Goal: Communication & Community: Connect with others

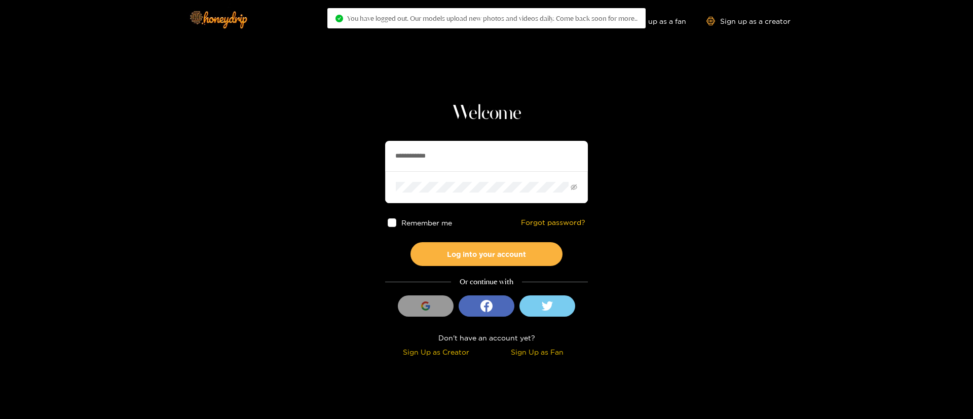
click at [461, 144] on input "**********" at bounding box center [486, 156] width 203 height 30
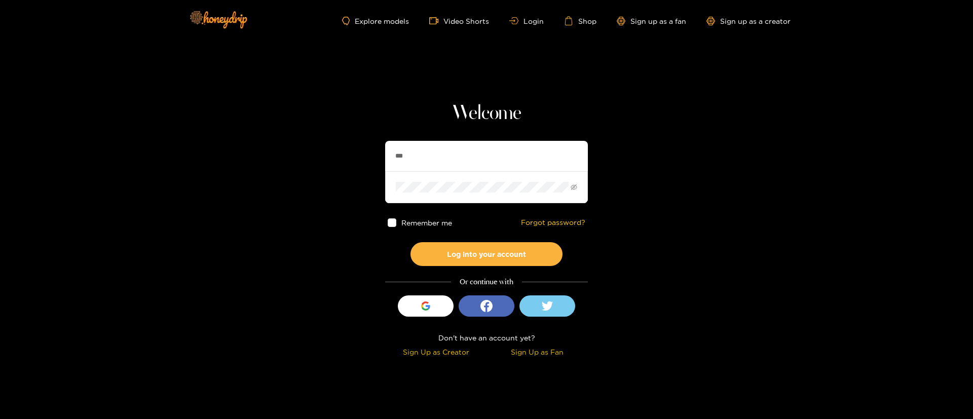
type input "********"
click at [524, 255] on button "Log into your account" at bounding box center [487, 254] width 152 height 24
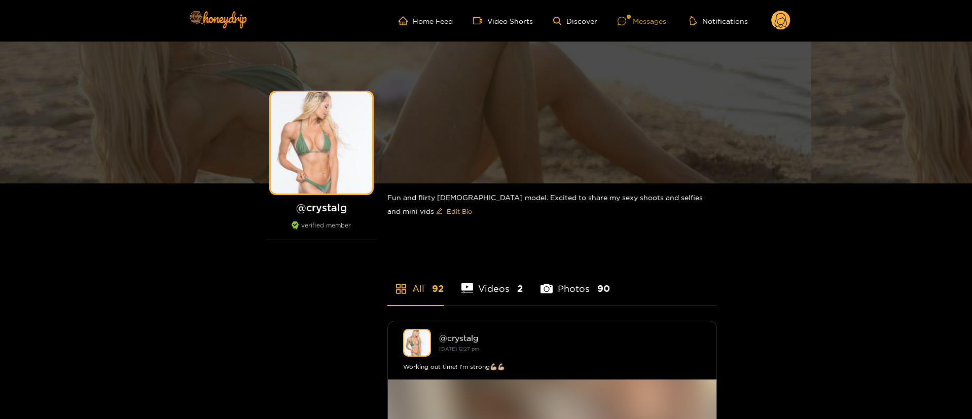
click at [655, 25] on div "Messages" at bounding box center [641, 21] width 49 height 12
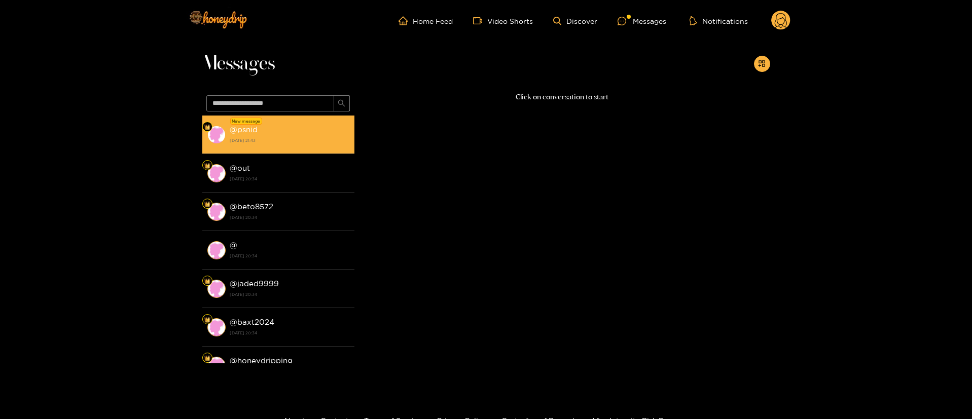
click at [290, 138] on strong "[DATE] 21:43" at bounding box center [290, 140] width 120 height 9
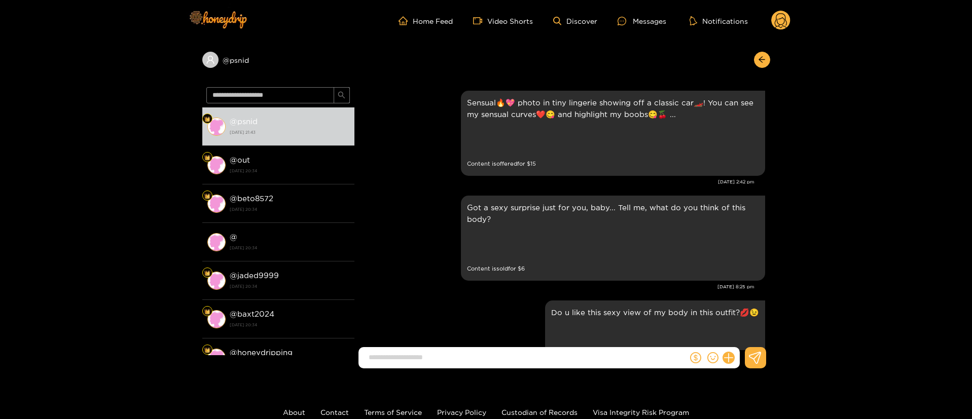
scroll to position [1797, 0]
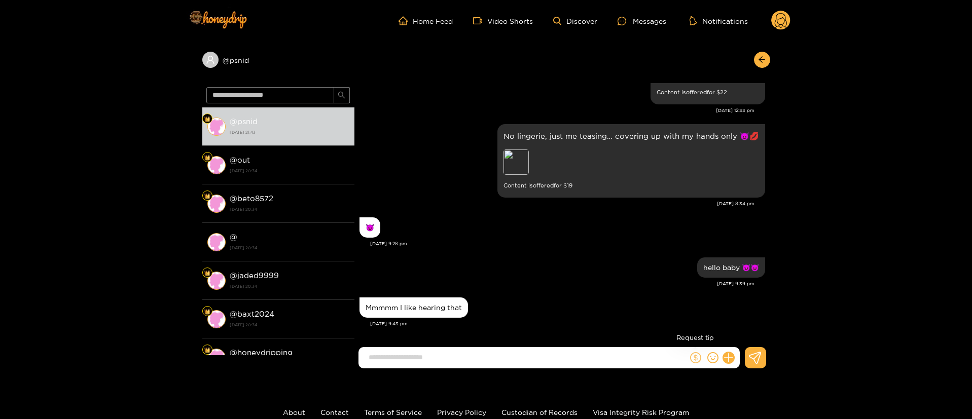
click at [690, 357] on icon "dollar" at bounding box center [695, 357] width 11 height 11
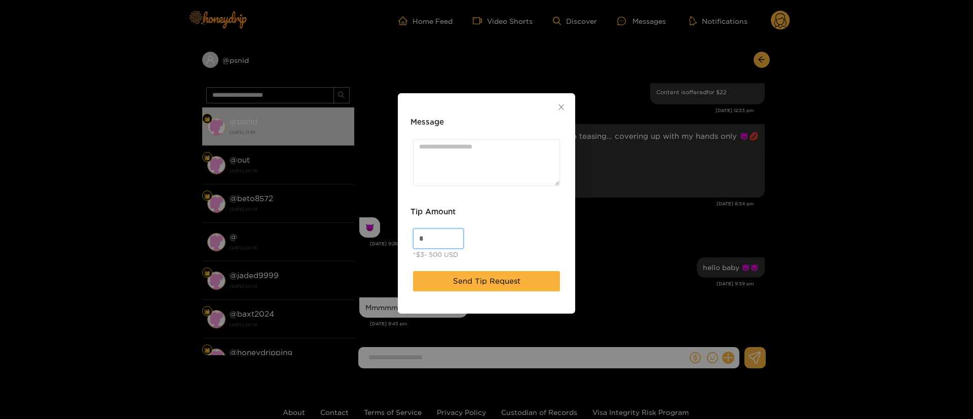
drag, startPoint x: 440, startPoint y: 241, endPoint x: 377, endPoint y: 216, distance: 68.0
click at [334, 243] on div "Message Tip Amount * *$3- 500 USD Send Tip Request" at bounding box center [486, 209] width 973 height 419
type input "**"
click at [502, 157] on textarea "Message" at bounding box center [486, 162] width 147 height 47
paste textarea "**"
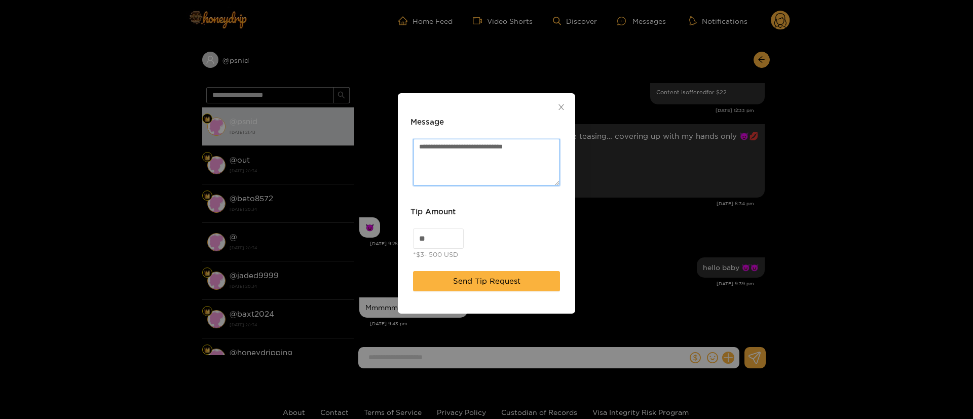
paste textarea "**"
type textarea "**********"
click at [511, 256] on div "** *$3- 500 USD" at bounding box center [487, 245] width 152 height 38
click at [497, 280] on span "Send Tip Request" at bounding box center [486, 281] width 67 height 12
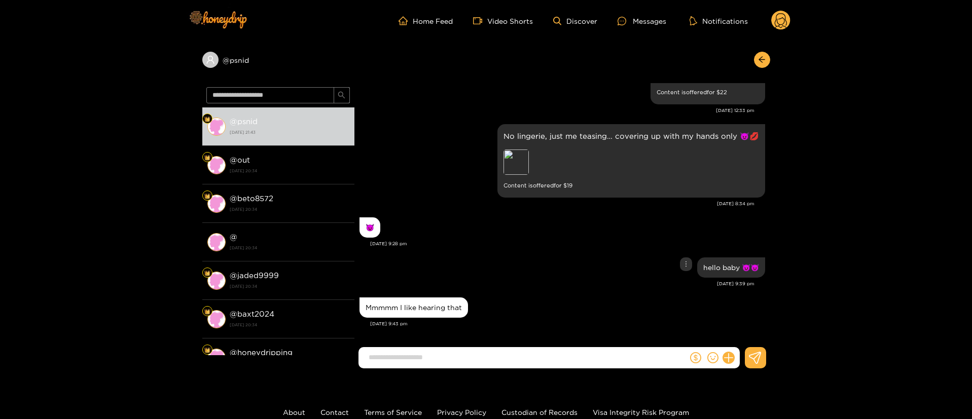
scroll to position [1871, 0]
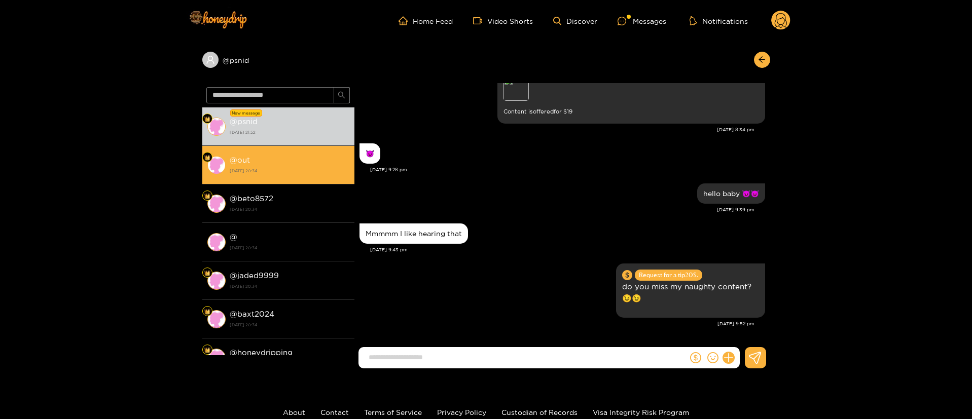
click at [285, 176] on div "@ out 19 August 2025 20:34" at bounding box center [290, 165] width 120 height 23
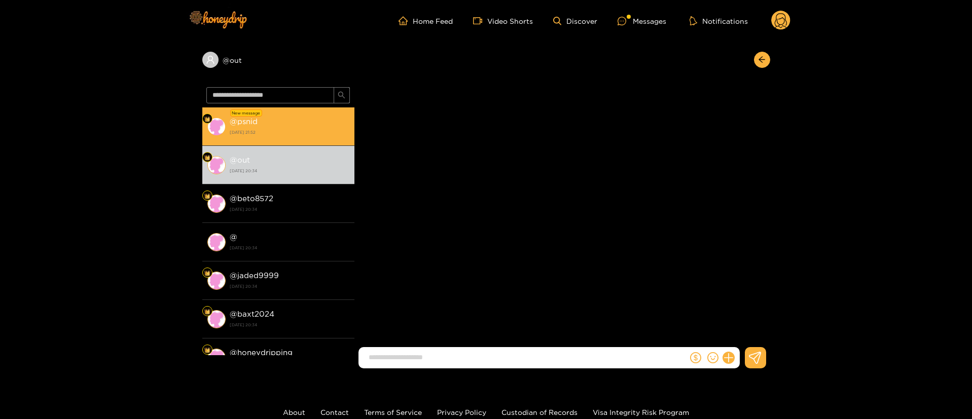
click at [284, 126] on div "@ psnid 19 August 2025 21:52" at bounding box center [290, 126] width 120 height 23
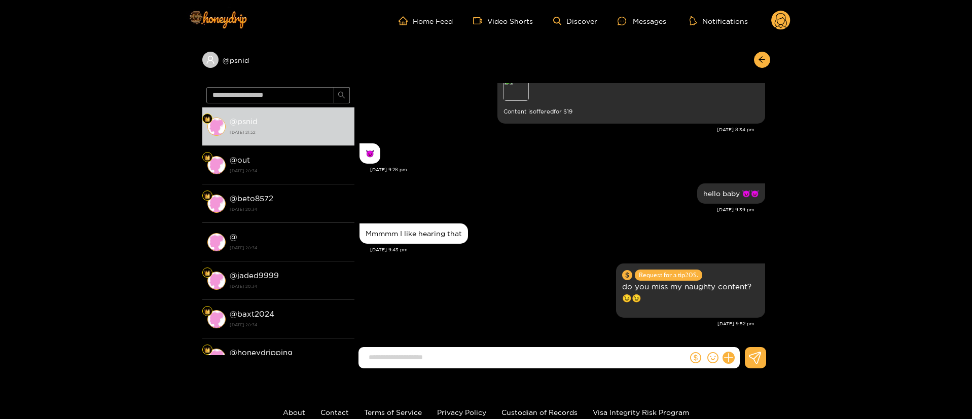
scroll to position [1766, 0]
click at [762, 56] on icon "arrow-left" at bounding box center [762, 60] width 8 height 8
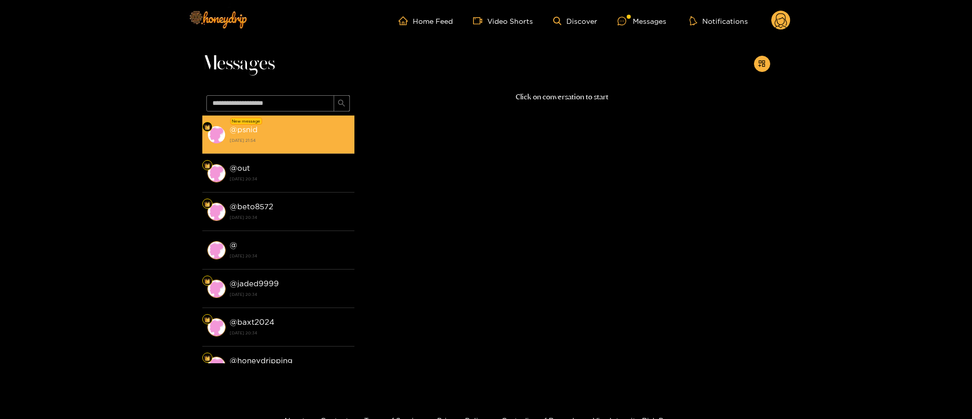
click at [235, 123] on div "New message" at bounding box center [246, 121] width 32 height 7
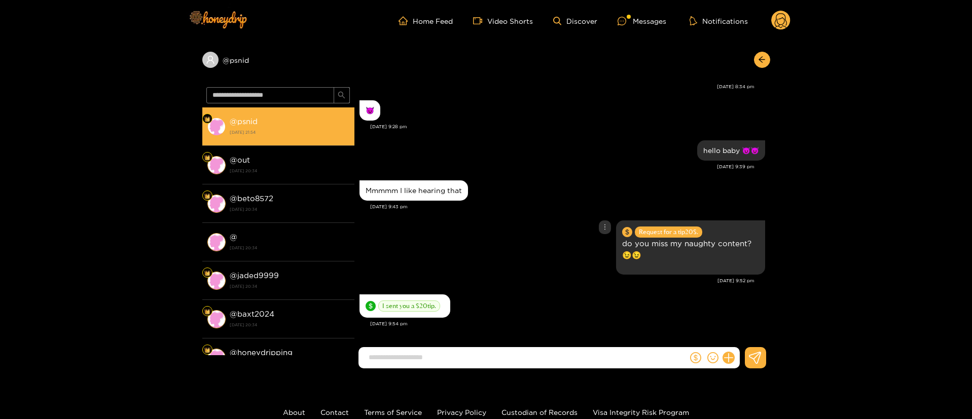
drag, startPoint x: 527, startPoint y: 261, endPoint x: 600, endPoint y: 236, distance: 77.6
click at [529, 259] on div "Request for a tip 20 $. do you miss my naughty content?😉😉" at bounding box center [561, 247] width 405 height 59
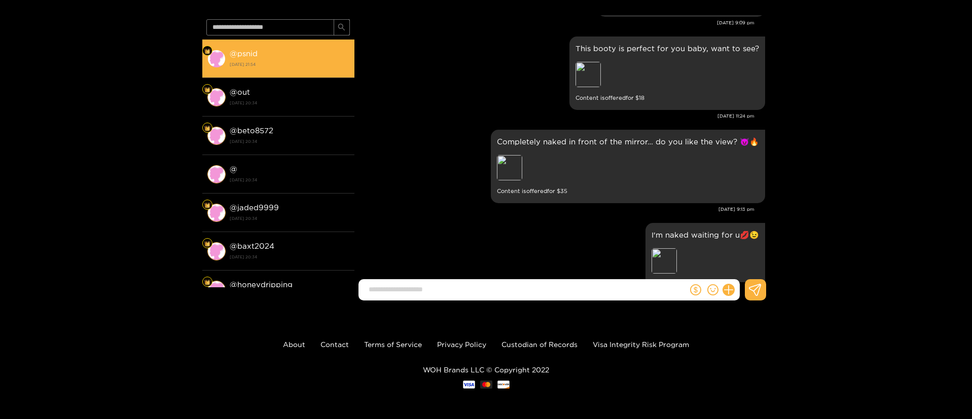
scroll to position [1136, 0]
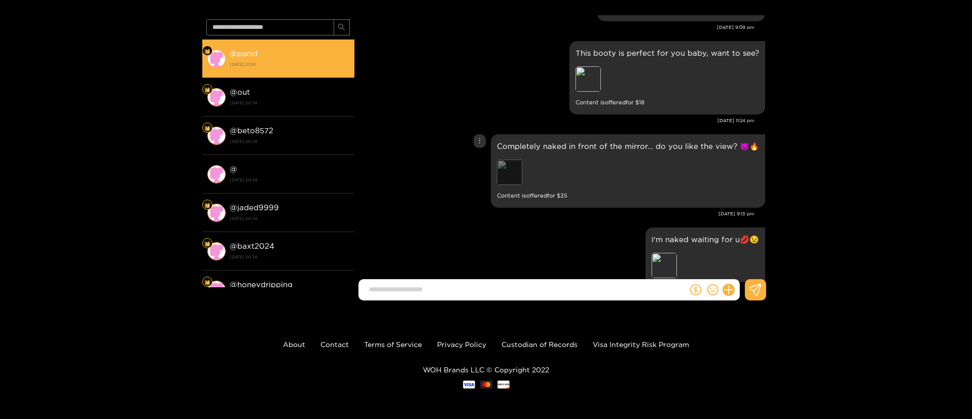
click at [511, 176] on div "Preview" at bounding box center [509, 172] width 25 height 25
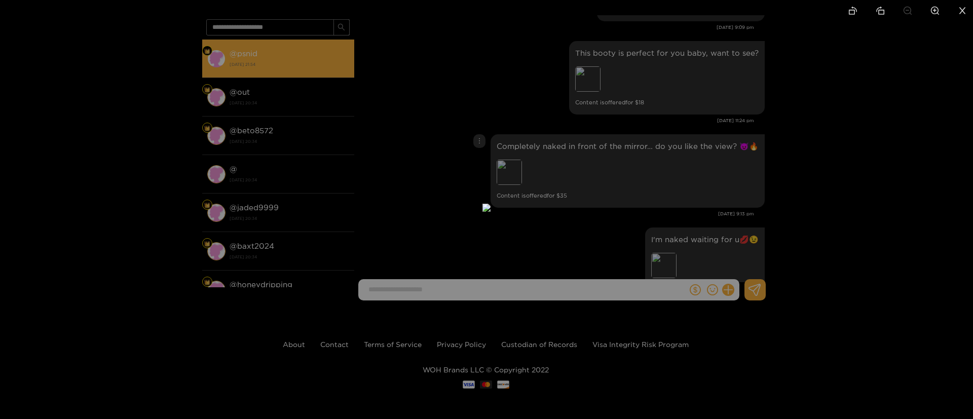
click at [694, 162] on div at bounding box center [486, 209] width 973 height 419
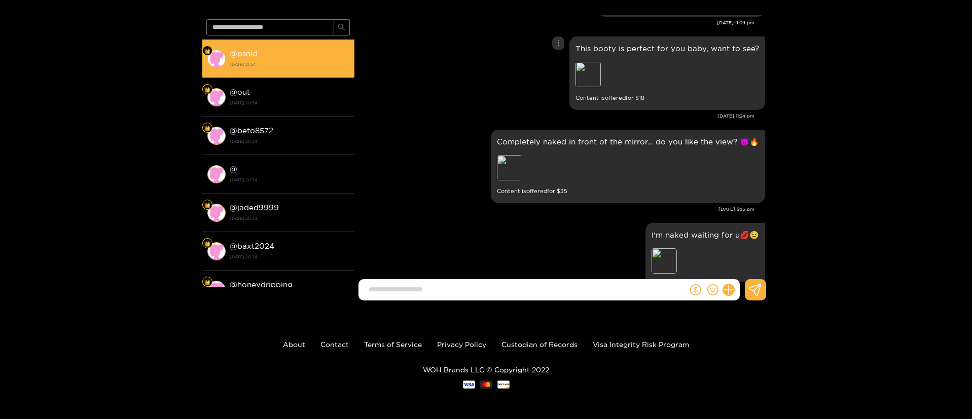
scroll to position [1212, 0]
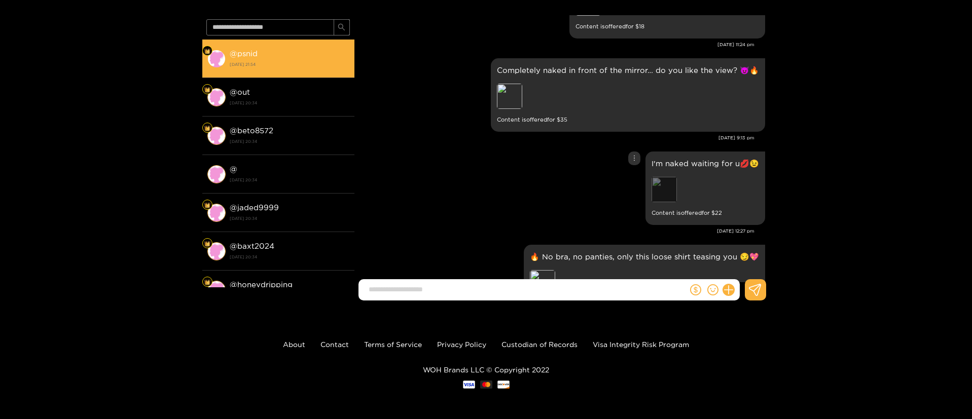
click at [663, 192] on div "Preview" at bounding box center [663, 189] width 25 height 25
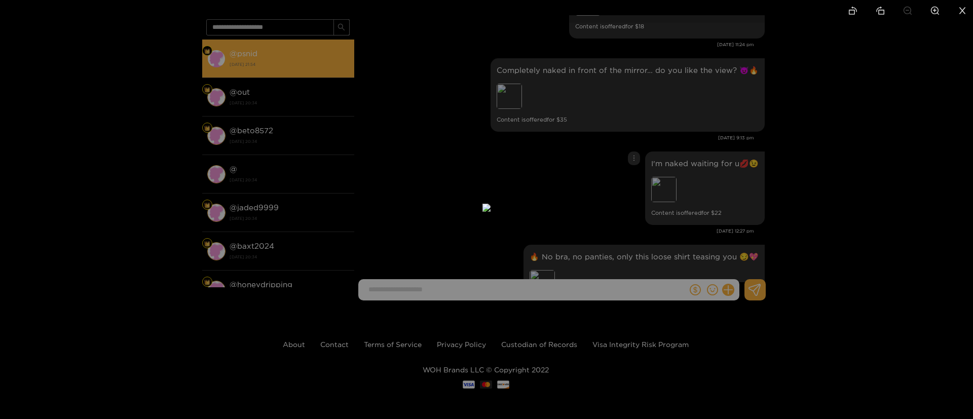
click at [767, 173] on div at bounding box center [486, 209] width 973 height 419
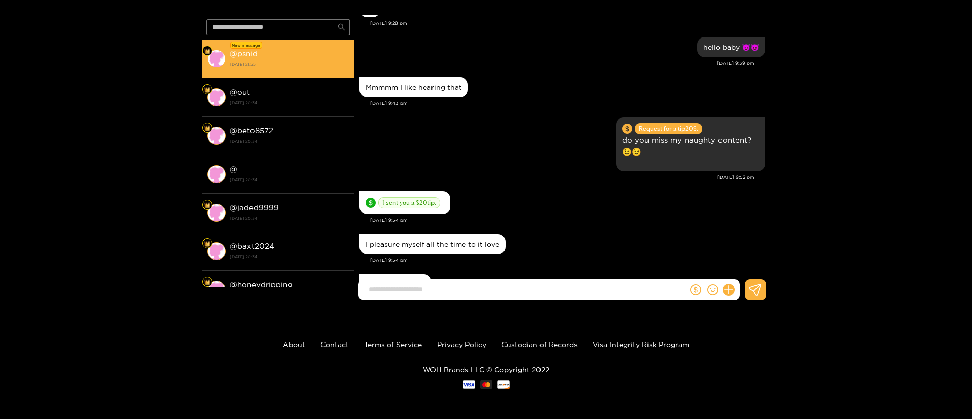
scroll to position [1784, 0]
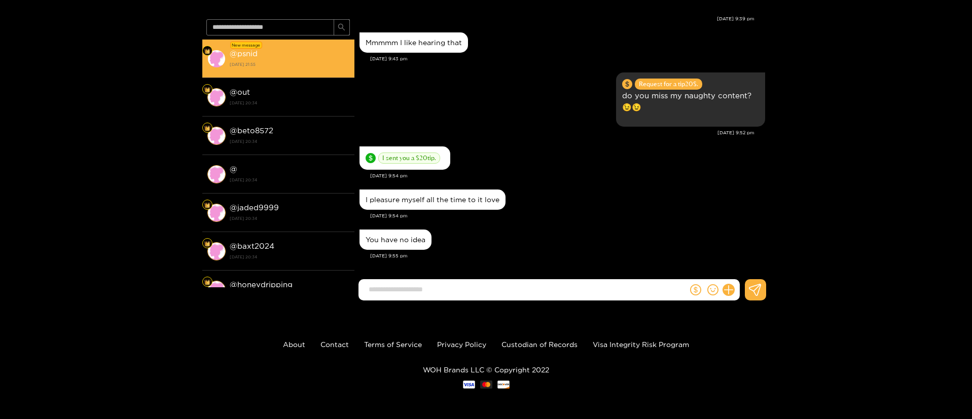
click at [581, 235] on div "You have no idea" at bounding box center [561, 239] width 405 height 25
drag, startPoint x: 564, startPoint y: 192, endPoint x: 535, endPoint y: 18, distance: 175.8
drag, startPoint x: 556, startPoint y: 215, endPoint x: 584, endPoint y: 197, distance: 33.2
click at [559, 215] on div "Aug. 19, 9:54 pm" at bounding box center [567, 215] width 395 height 7
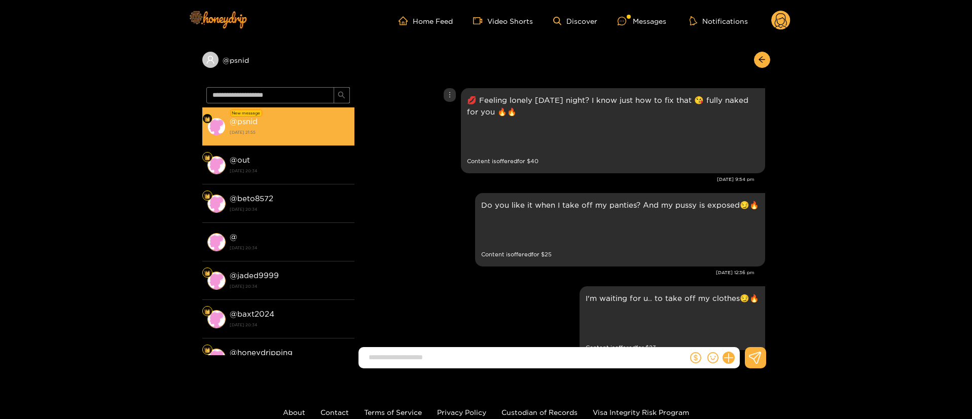
scroll to position [0, 0]
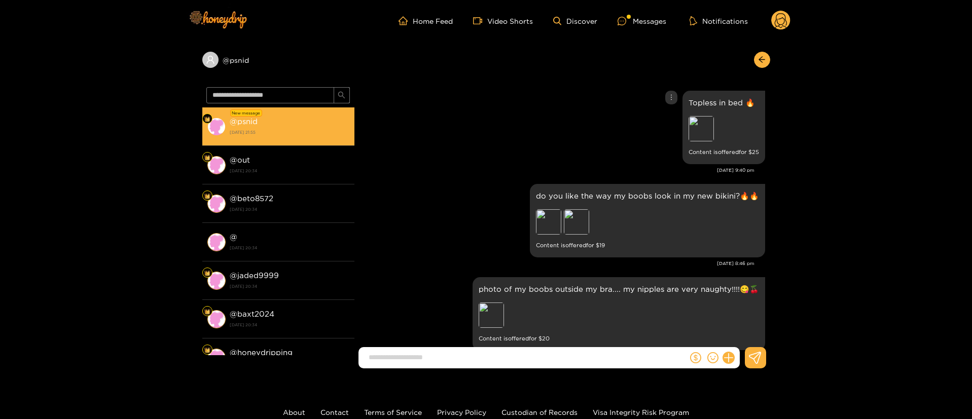
click at [554, 138] on div "Topless in bed 🔥 Preview Content is offered for $ 25" at bounding box center [561, 127] width 405 height 79
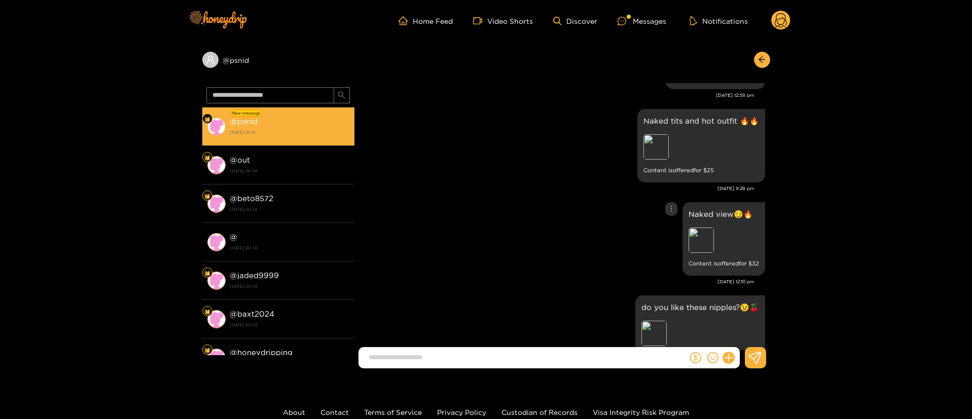
scroll to position [532, 0]
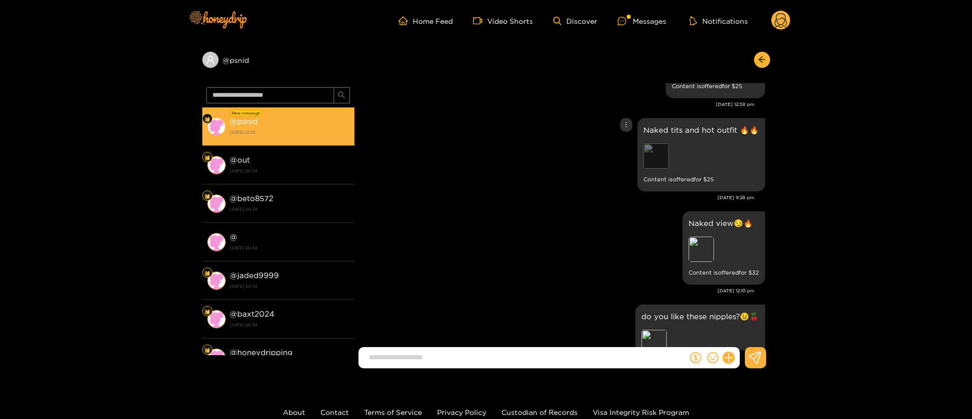
click at [662, 156] on div "Preview" at bounding box center [655, 155] width 25 height 25
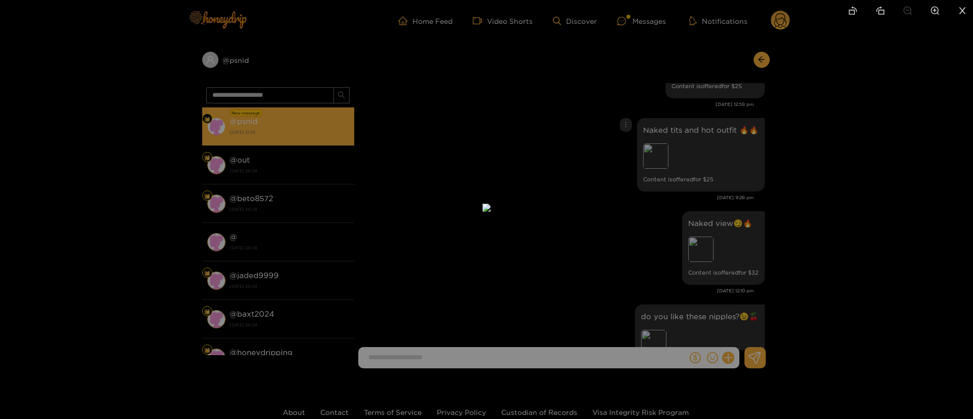
click at [712, 154] on div at bounding box center [486, 209] width 973 height 419
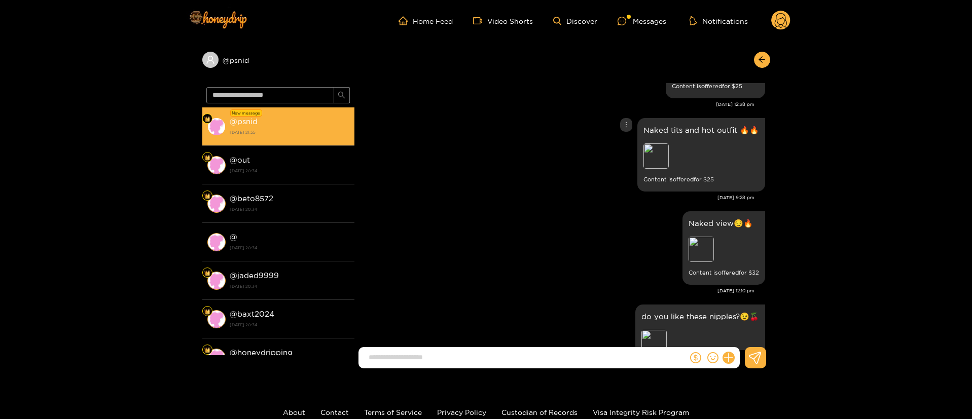
click at [675, 154] on div "Preview" at bounding box center [701, 157] width 116 height 28
click at [666, 154] on div "Preview" at bounding box center [655, 155] width 25 height 25
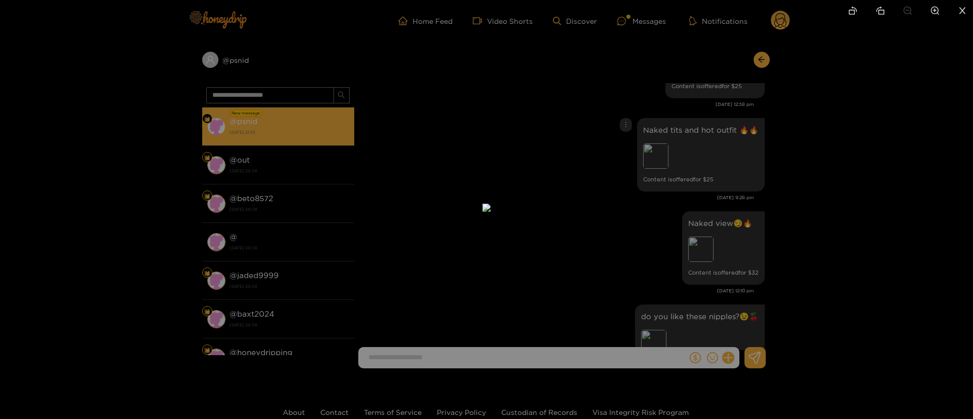
click at [733, 156] on div at bounding box center [486, 209] width 973 height 419
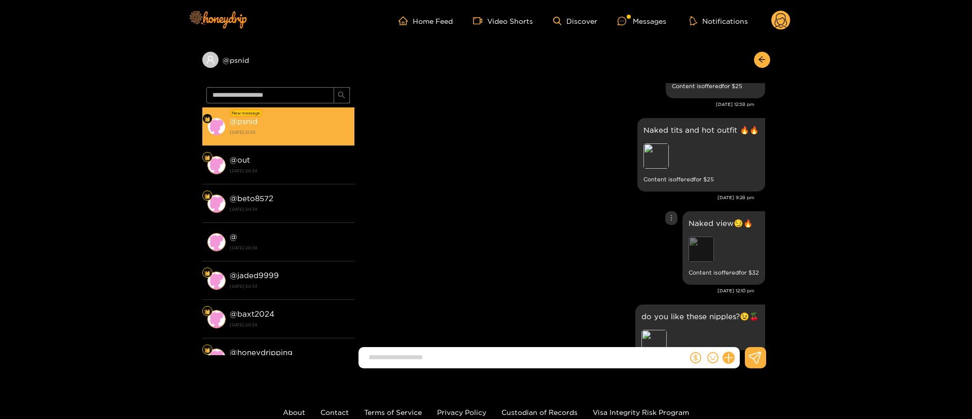
click at [696, 253] on div "Preview" at bounding box center [700, 249] width 25 height 25
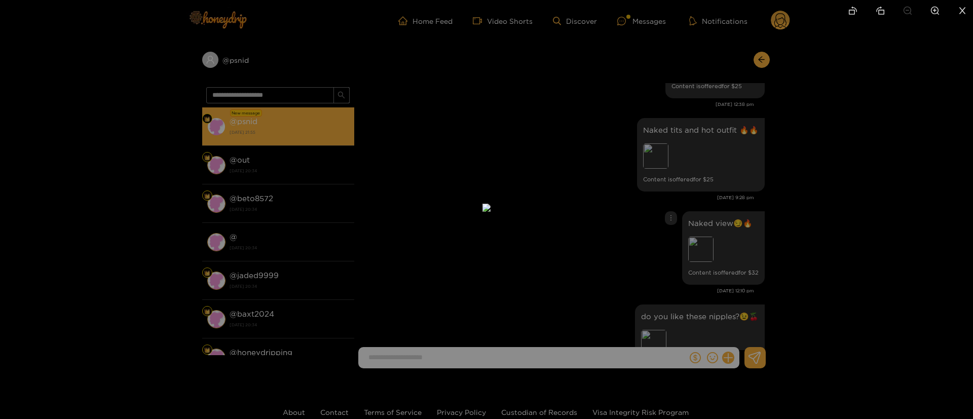
click at [781, 212] on div at bounding box center [486, 209] width 973 height 419
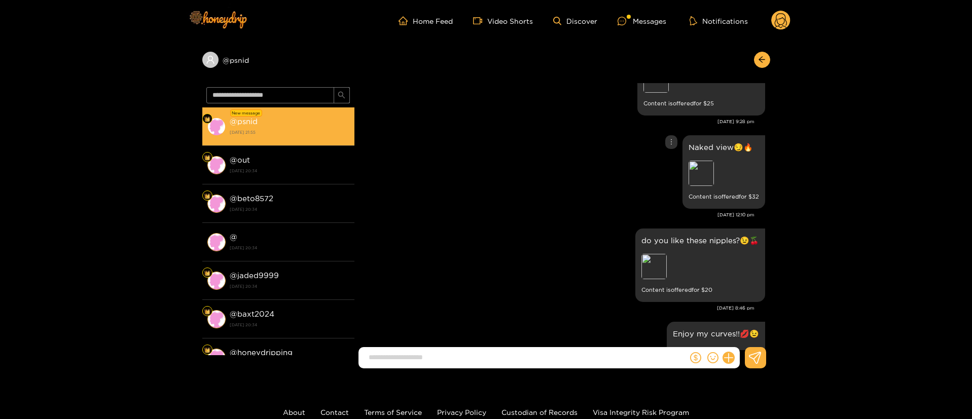
scroll to position [456, 0]
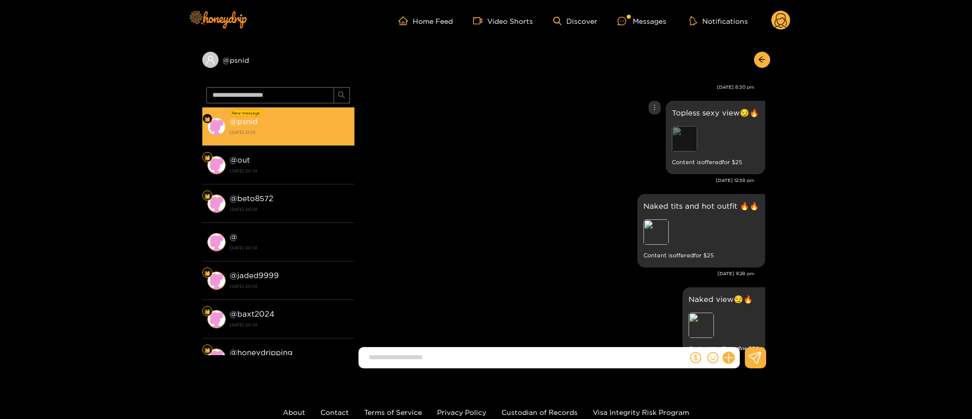
click at [681, 138] on div "Preview" at bounding box center [684, 138] width 25 height 25
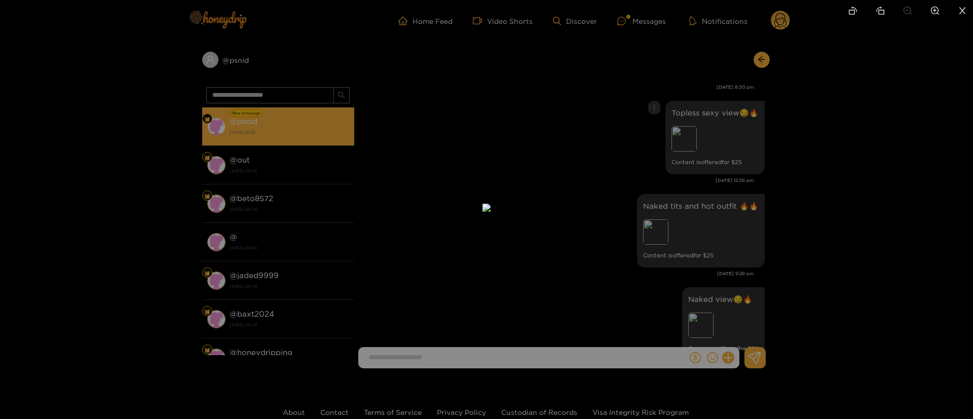
click at [781, 137] on div at bounding box center [486, 209] width 973 height 419
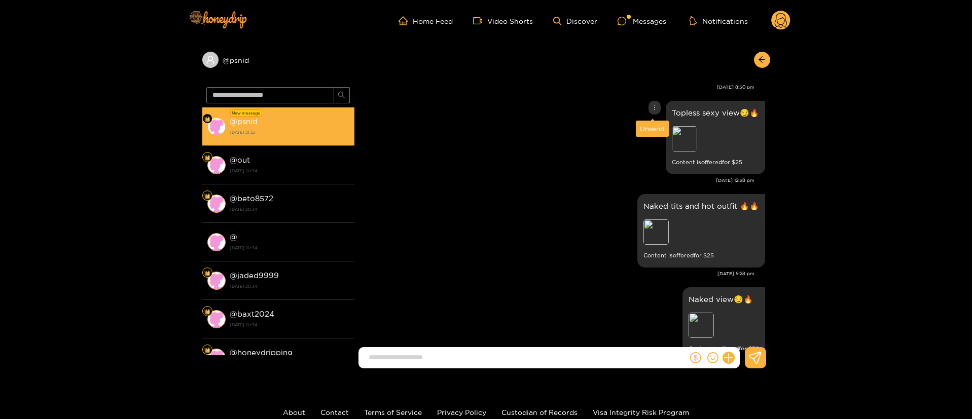
click at [651, 104] on icon "more" at bounding box center [654, 107] width 7 height 7
click at [653, 130] on div "Unsend" at bounding box center [652, 129] width 25 height 10
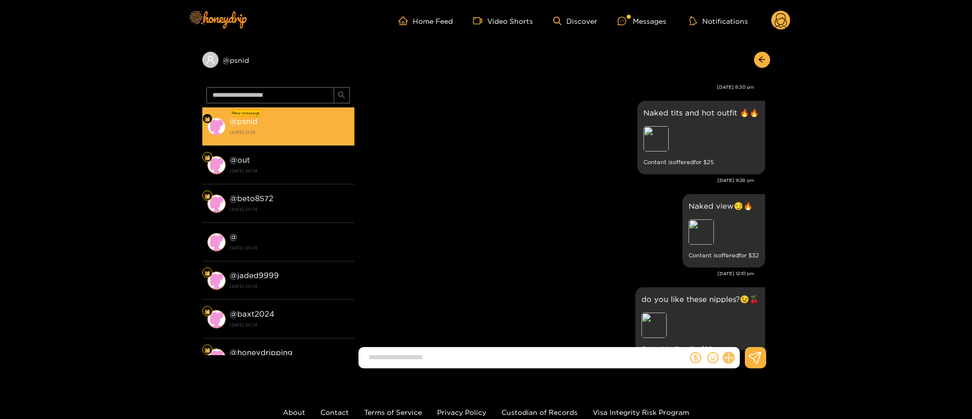
click at [725, 356] on icon at bounding box center [728, 358] width 12 height 12
click at [751, 329] on icon at bounding box center [747, 333] width 10 height 10
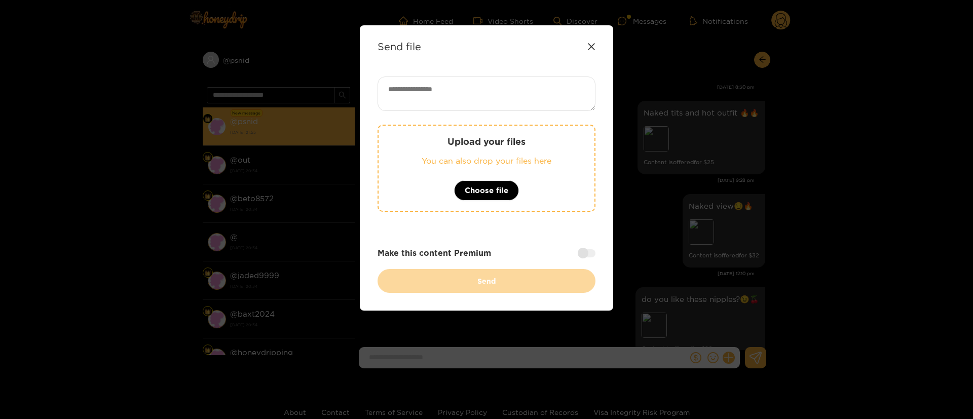
click at [536, 101] on textarea at bounding box center [487, 94] width 218 height 34
click at [484, 89] on textarea at bounding box center [487, 94] width 218 height 34
paste textarea "**********"
paste textarea "***"
type textarea "**********"
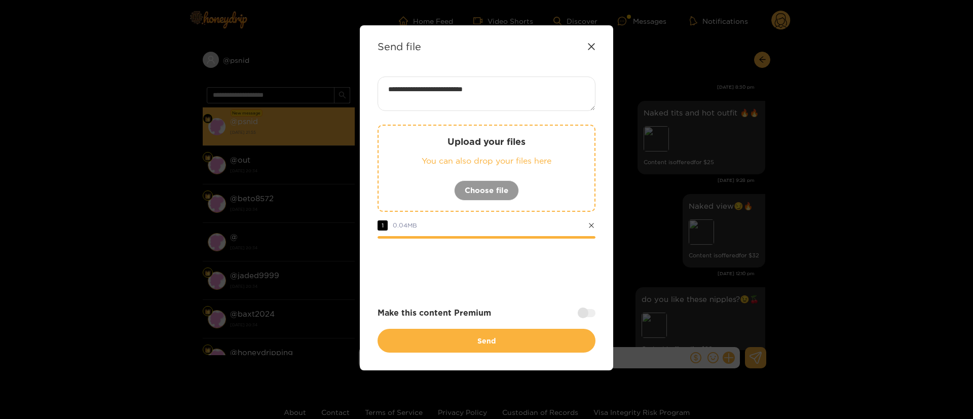
click at [509, 292] on div "**********" at bounding box center [487, 215] width 218 height 276
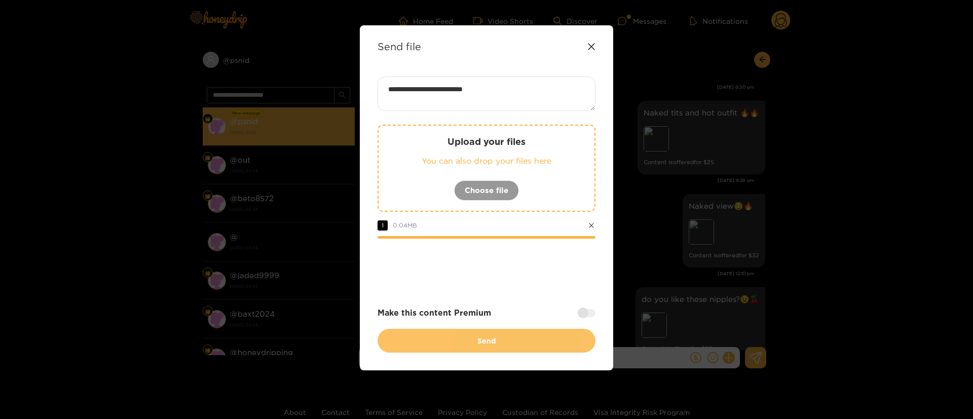
click at [529, 350] on button "Send" at bounding box center [487, 341] width 218 height 24
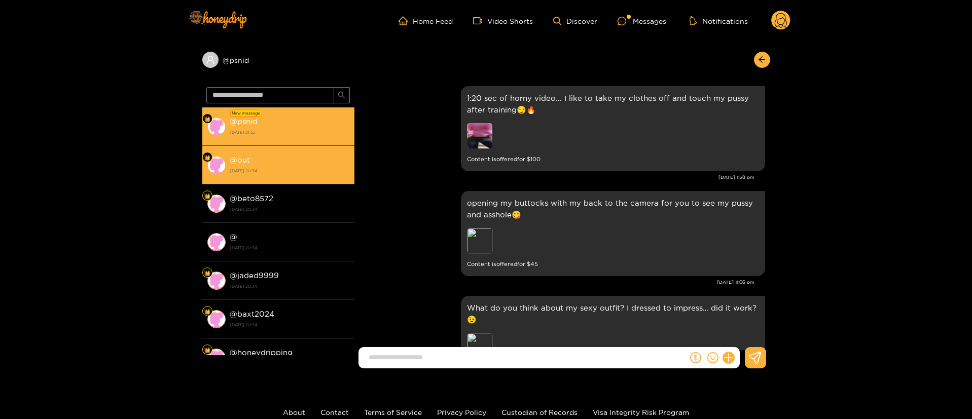
scroll to position [988, 0]
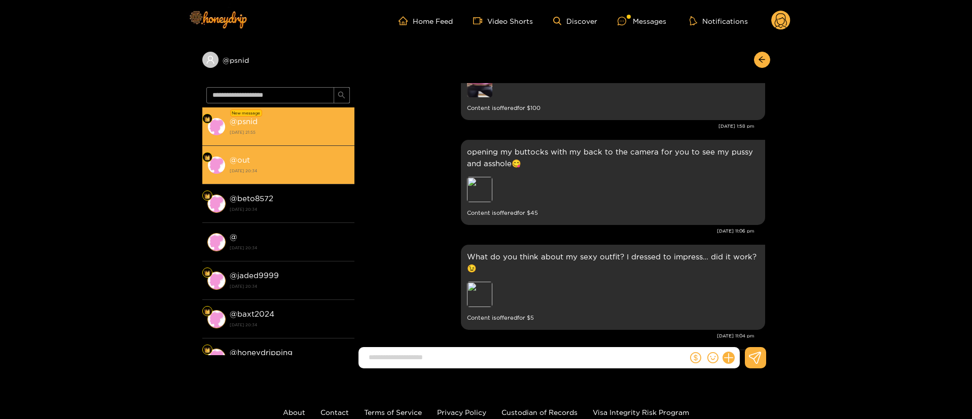
click at [283, 161] on div "@ out 19 August 2025 20:34" at bounding box center [290, 165] width 120 height 23
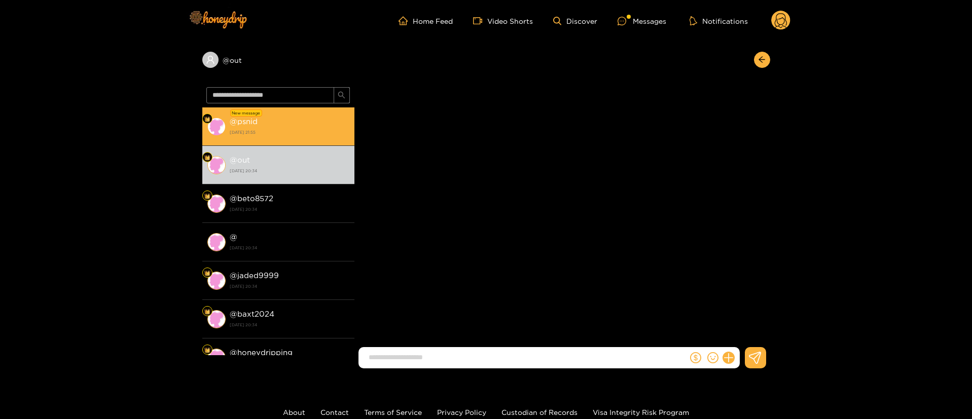
click at [297, 130] on strong "19 August 2025 21:55" at bounding box center [290, 132] width 120 height 9
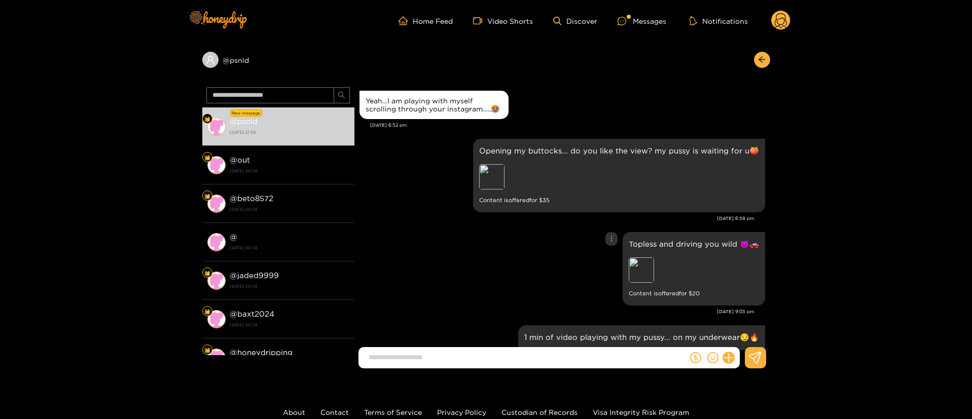
click at [491, 248] on div "Topless and driving you wild 😈🚗 Preview Content is offered for $ 20" at bounding box center [561, 269] width 405 height 79
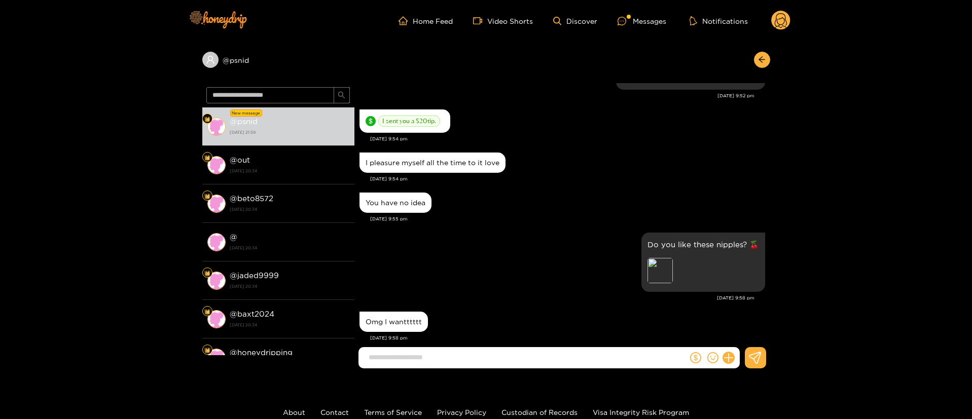
scroll to position [1770, 0]
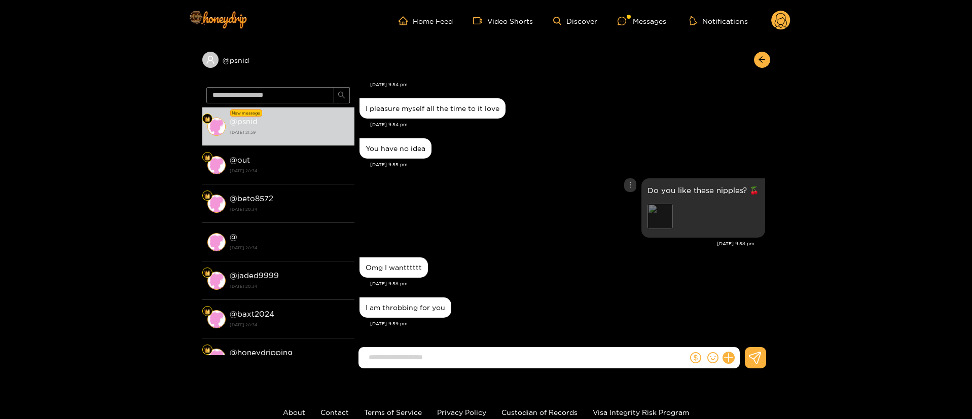
click at [661, 227] on div "Preview" at bounding box center [659, 216] width 25 height 25
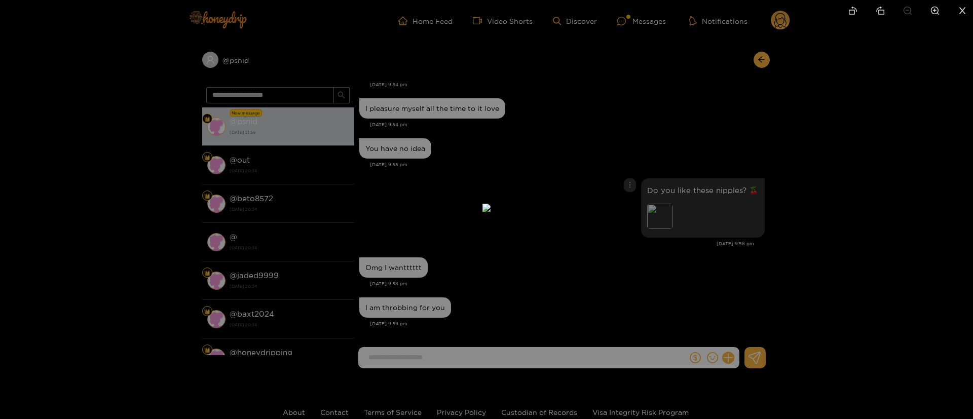
click at [712, 132] on div at bounding box center [486, 209] width 973 height 419
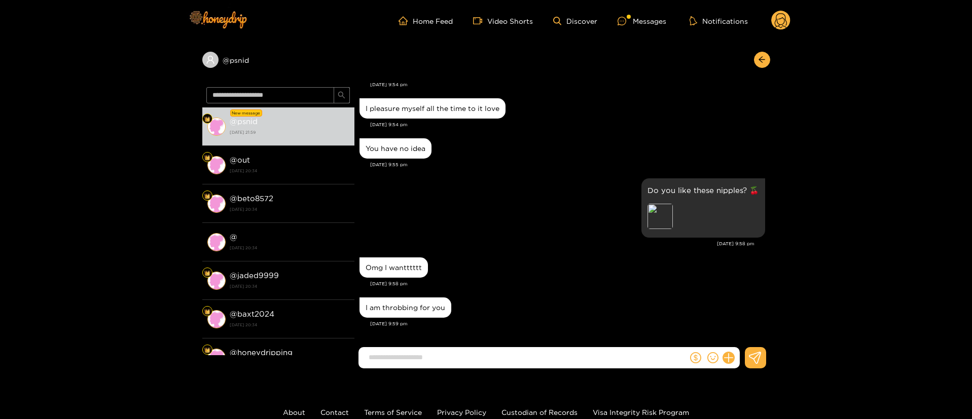
click at [696, 359] on icon "dollar" at bounding box center [695, 357] width 11 height 11
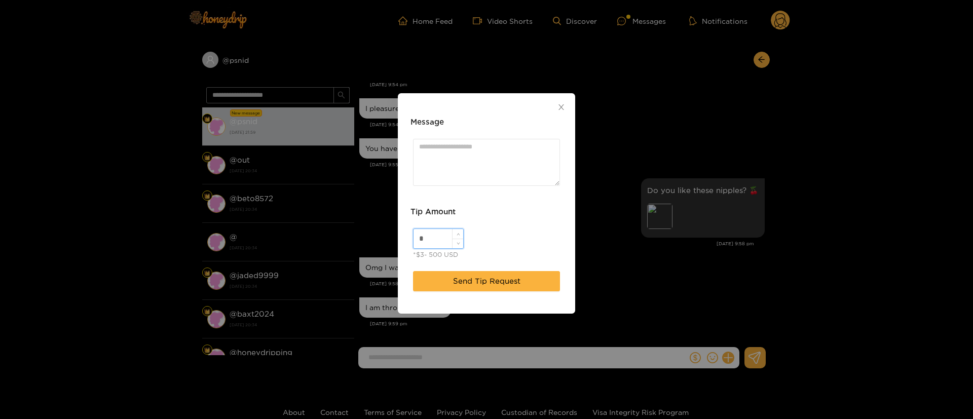
click at [441, 239] on input "*" at bounding box center [439, 238] width 50 height 19
type input "**"
click at [483, 157] on textarea "Message" at bounding box center [486, 162] width 147 height 47
paste textarea "***"
type textarea "**********"
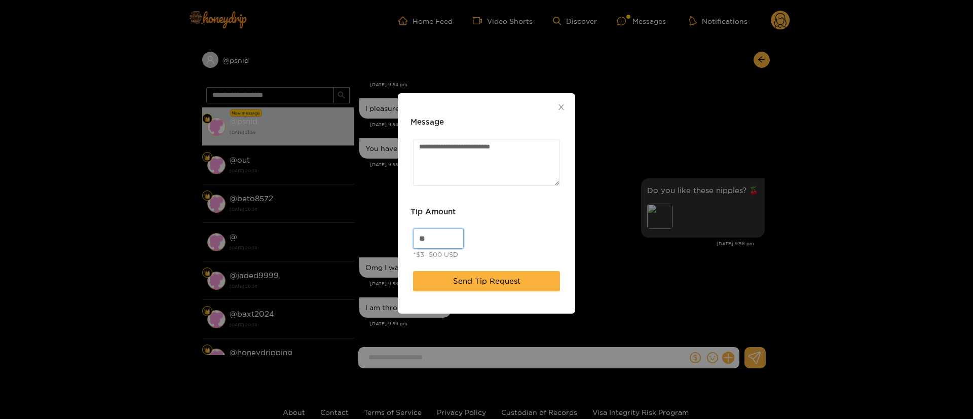
drag, startPoint x: 430, startPoint y: 234, endPoint x: 391, endPoint y: 238, distance: 39.8
click at [391, 238] on div "**********" at bounding box center [486, 209] width 973 height 419
type input "**"
click at [503, 271] on button "Send Tip Request" at bounding box center [486, 281] width 147 height 20
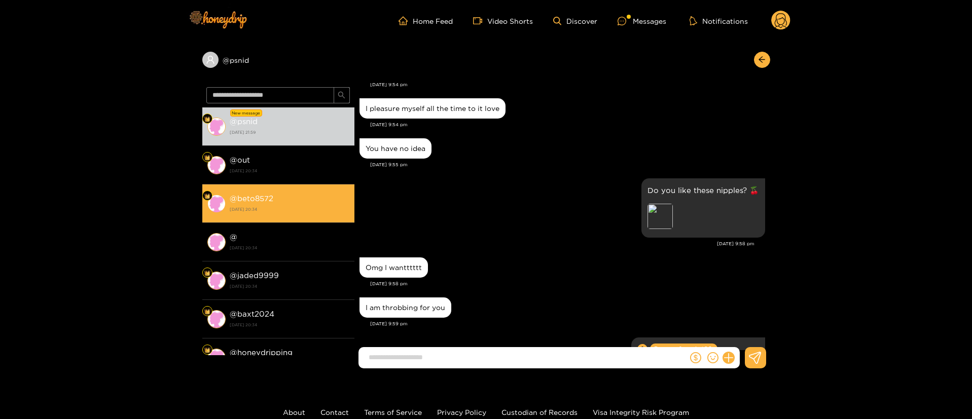
click at [309, 189] on li "@ beto8572 19 August 2025 20:34" at bounding box center [278, 203] width 152 height 39
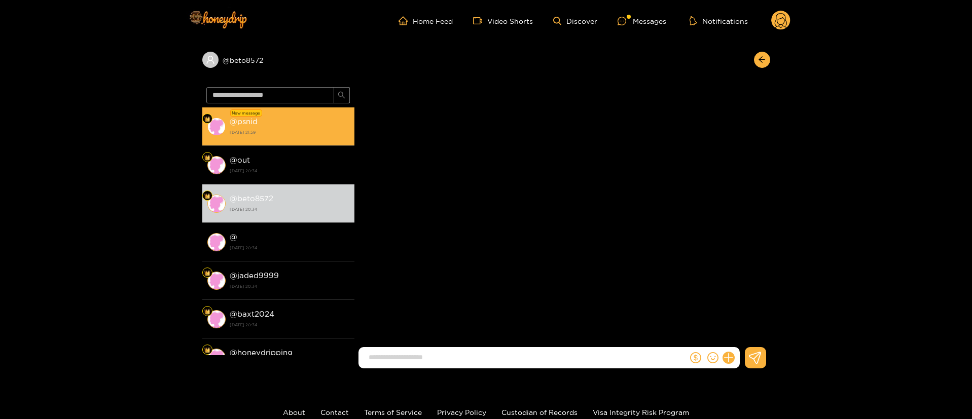
click at [310, 141] on li "New message @ psnid 19 August 2025 21:59" at bounding box center [278, 126] width 152 height 39
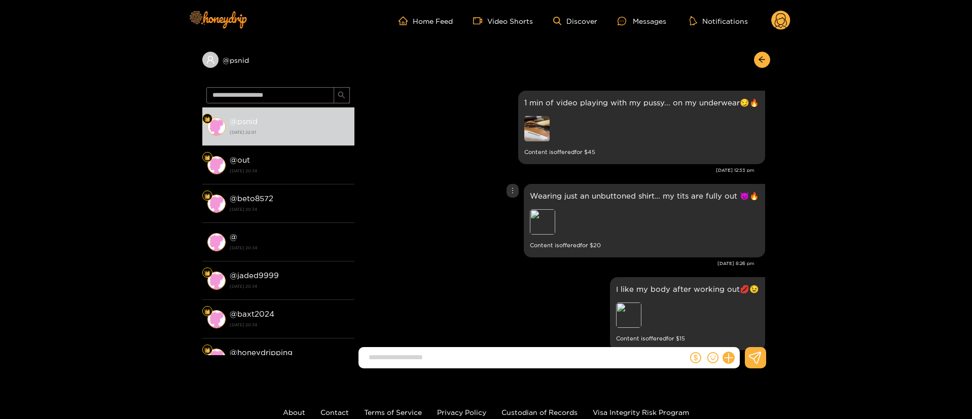
click at [432, 217] on div "Wearing just an unbuttoned shirt… my tits are fully out 😈🔥 Preview Content is o…" at bounding box center [561, 220] width 405 height 79
click at [540, 137] on img at bounding box center [536, 128] width 25 height 25
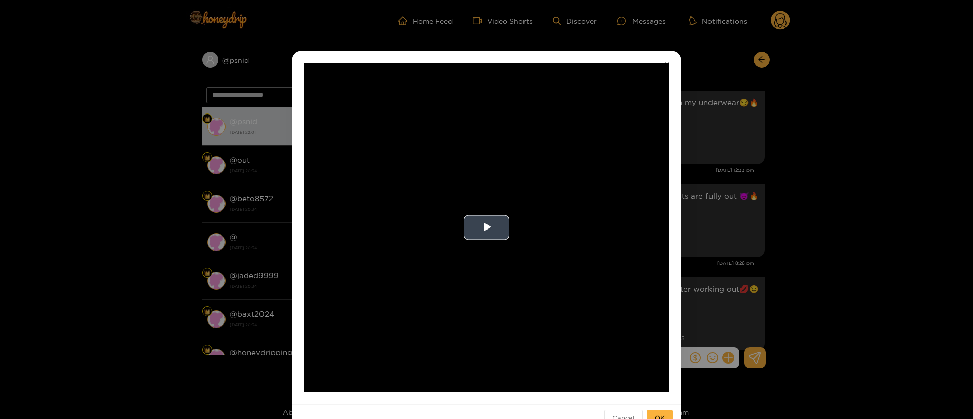
drag, startPoint x: 515, startPoint y: 207, endPoint x: 506, endPoint y: 221, distance: 17.6
click at [514, 211] on video "Video Player" at bounding box center [486, 227] width 365 height 329
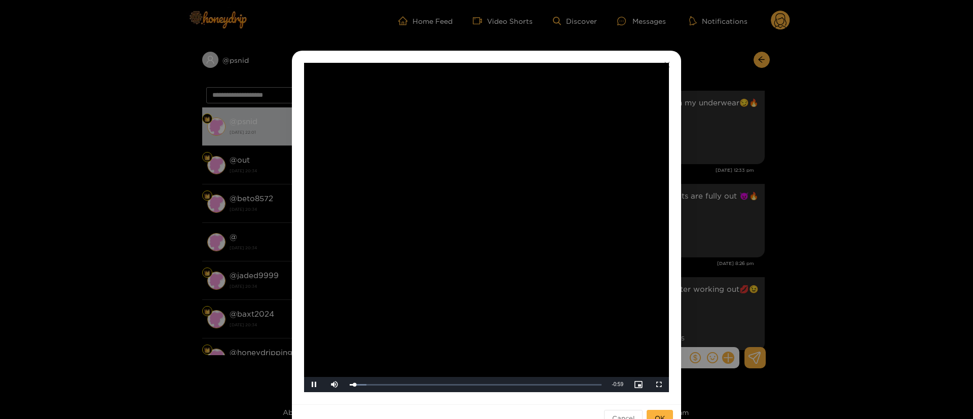
click at [781, 189] on div "**********" at bounding box center [486, 209] width 973 height 419
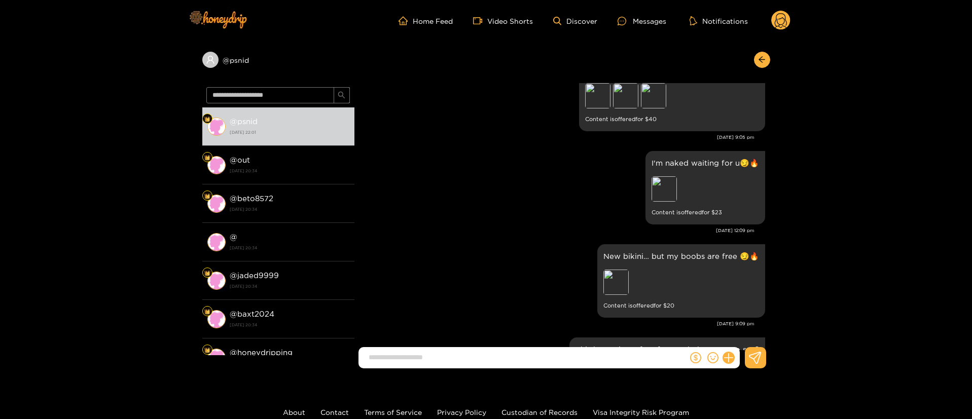
scroll to position [532, 0]
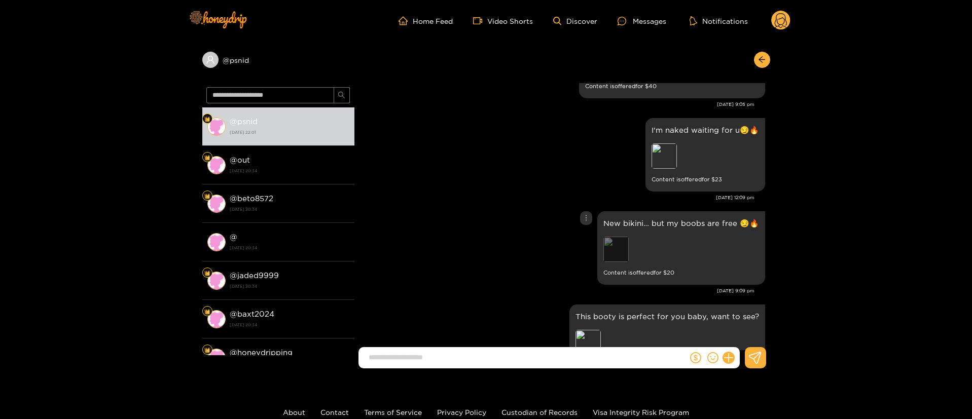
click at [619, 249] on div "Preview" at bounding box center [615, 249] width 25 height 25
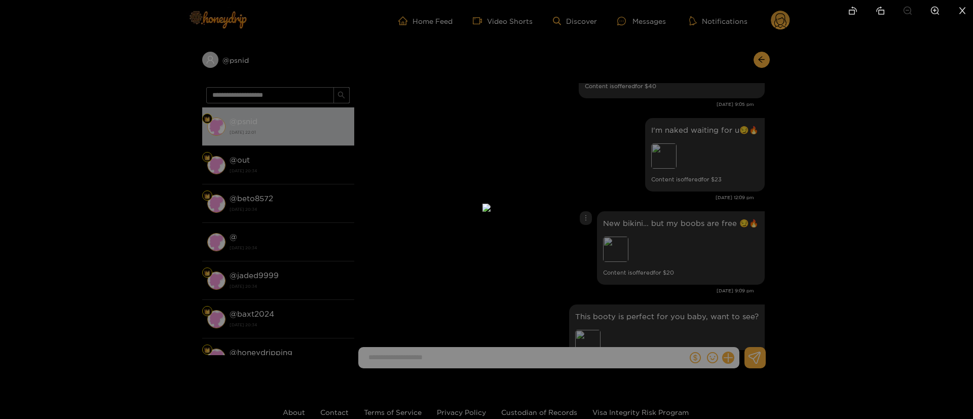
click at [773, 217] on div at bounding box center [486, 209] width 973 height 419
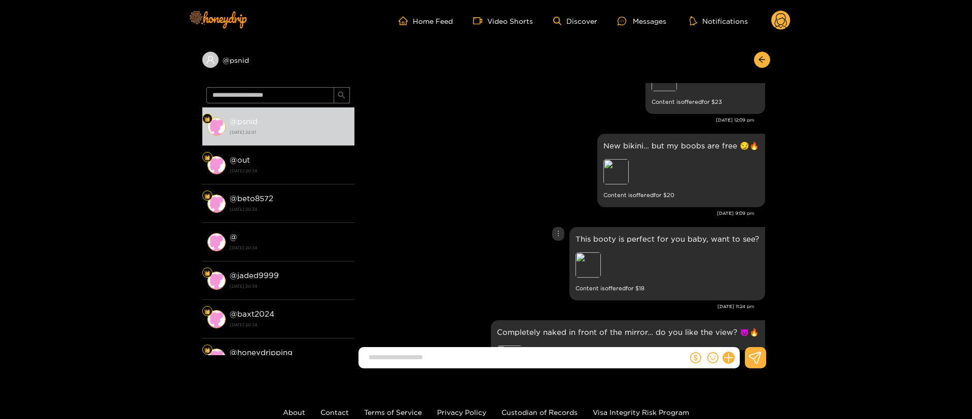
scroll to position [760, 0]
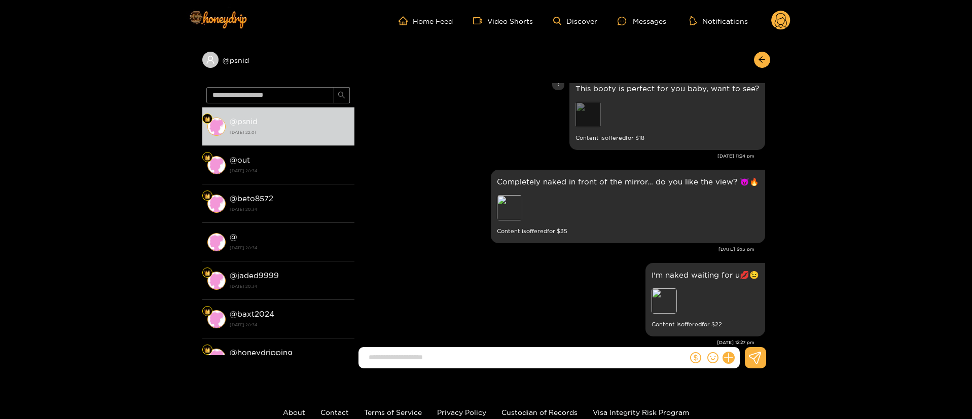
click at [592, 118] on div "Preview" at bounding box center [587, 114] width 25 height 25
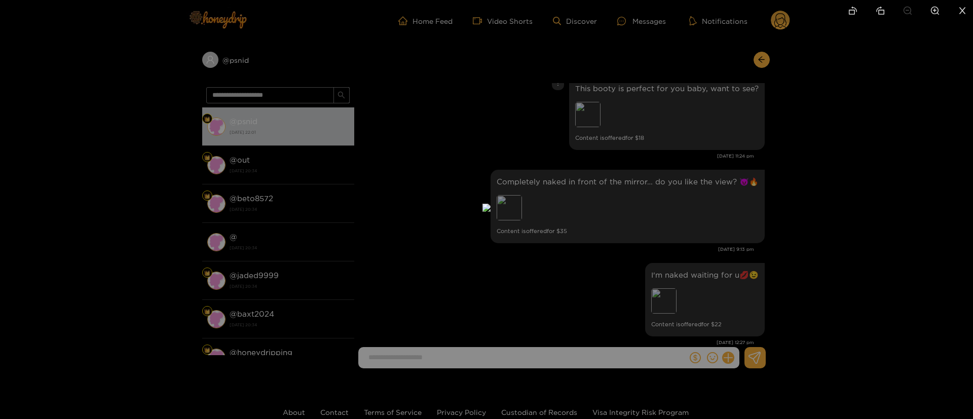
click at [711, 189] on div at bounding box center [486, 209] width 973 height 419
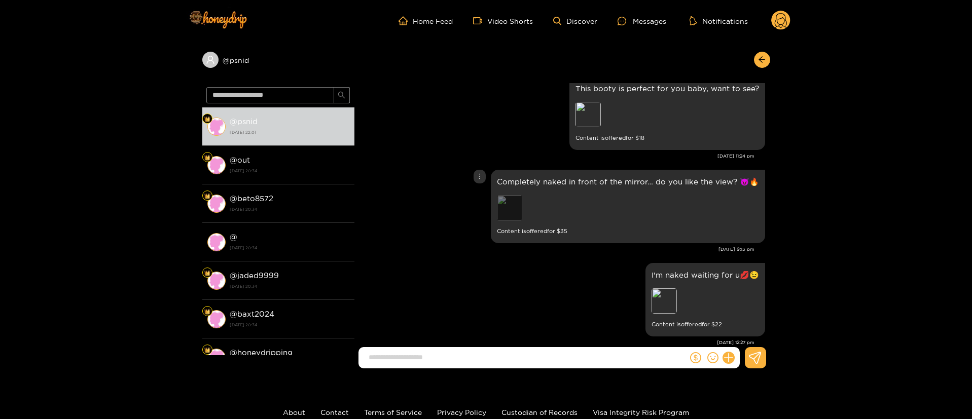
click at [522, 206] on div "Preview" at bounding box center [509, 207] width 25 height 25
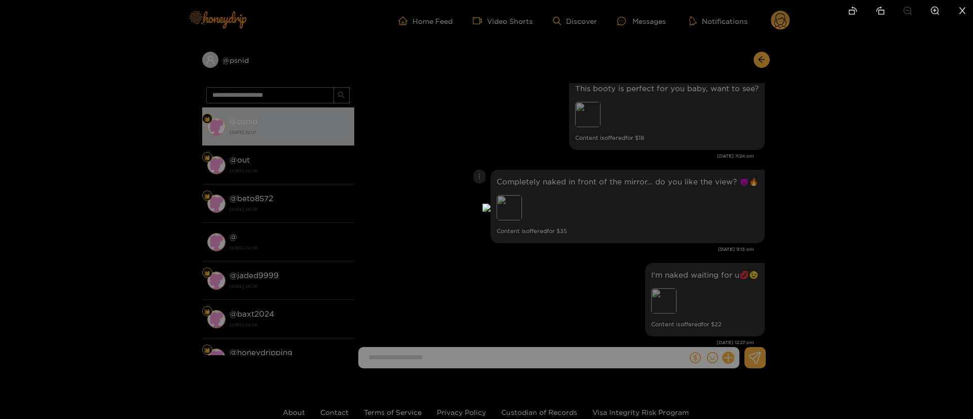
click at [790, 211] on div at bounding box center [486, 209] width 973 height 419
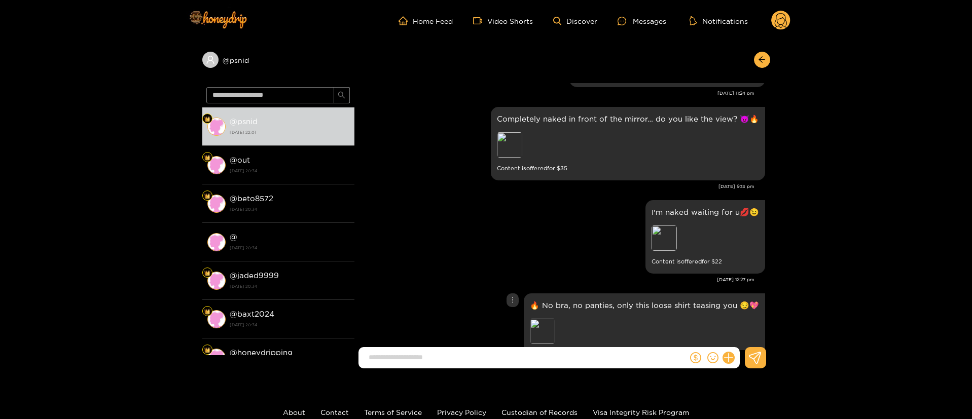
scroll to position [912, 0]
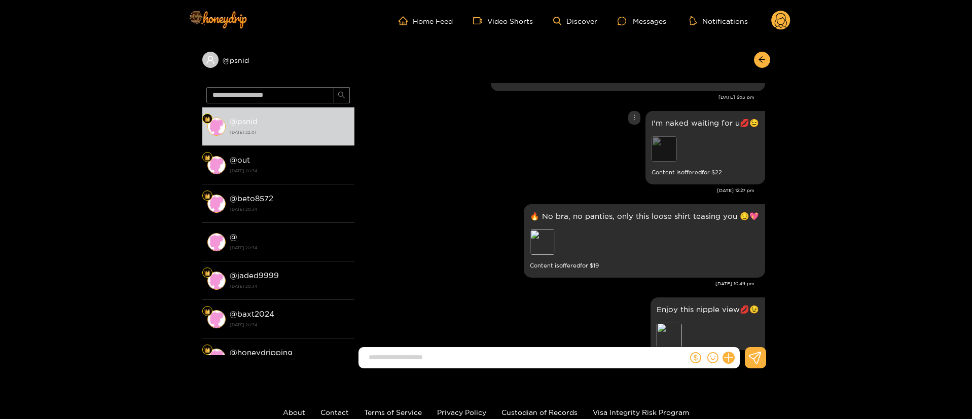
click at [669, 153] on div "Preview" at bounding box center [663, 148] width 25 height 25
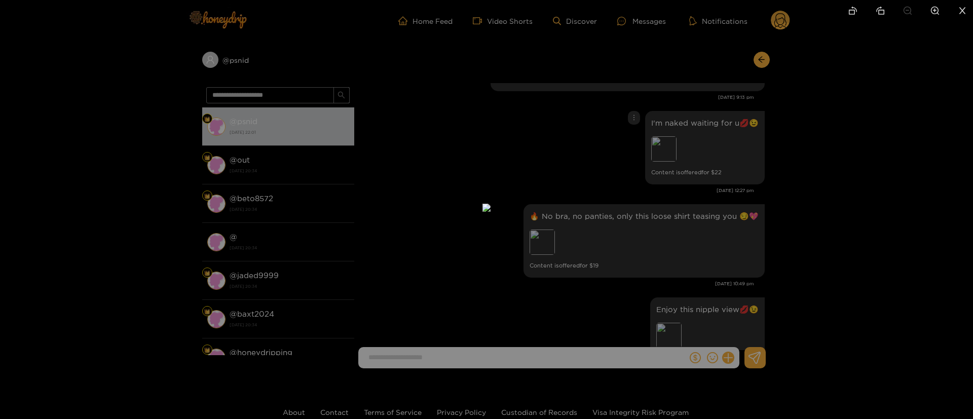
click at [759, 207] on div at bounding box center [486, 209] width 973 height 419
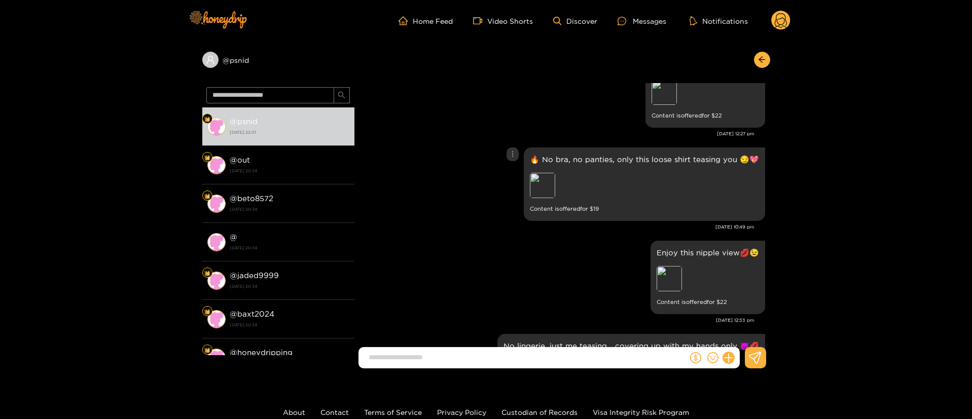
scroll to position [1064, 0]
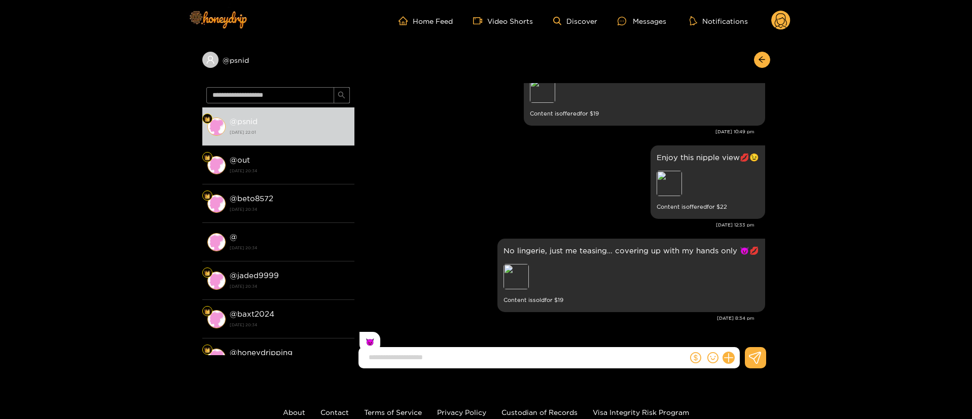
click at [470, 108] on div "🔥 No bra, no panties, only this loose shirt teasing you 😏💖 Preview Content is o…" at bounding box center [561, 89] width 405 height 79
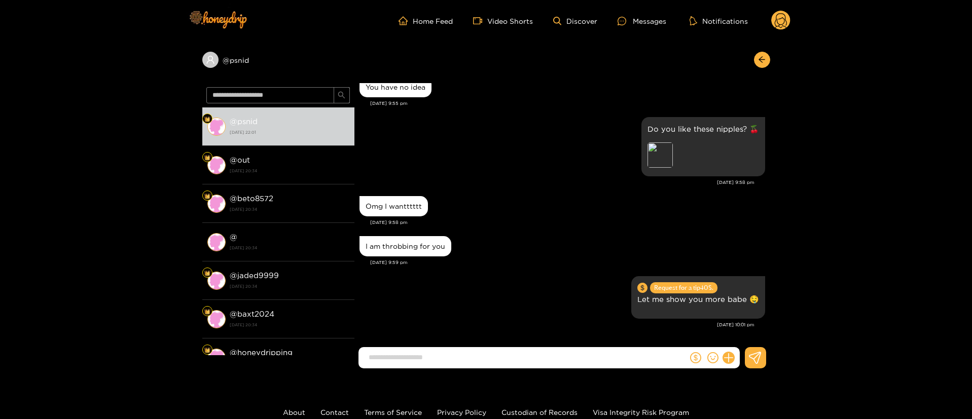
scroll to position [1598, 0]
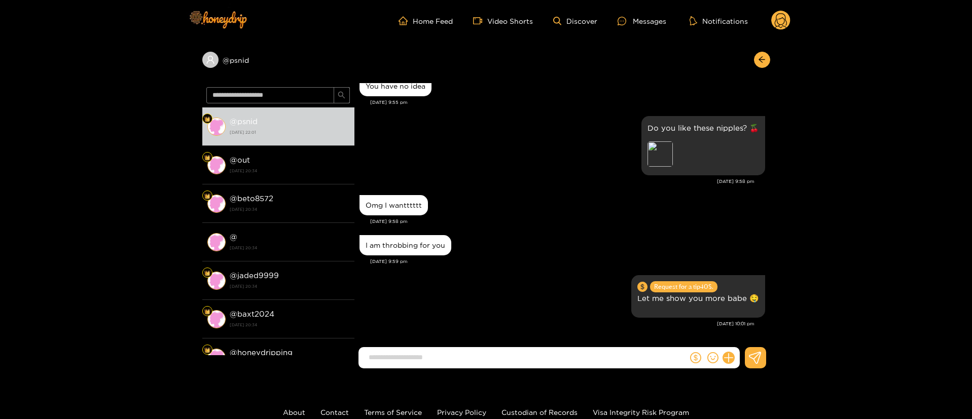
click at [576, 228] on div "Omg I wantttttt Aug. 19, 9:58 pm" at bounding box center [561, 213] width 405 height 40
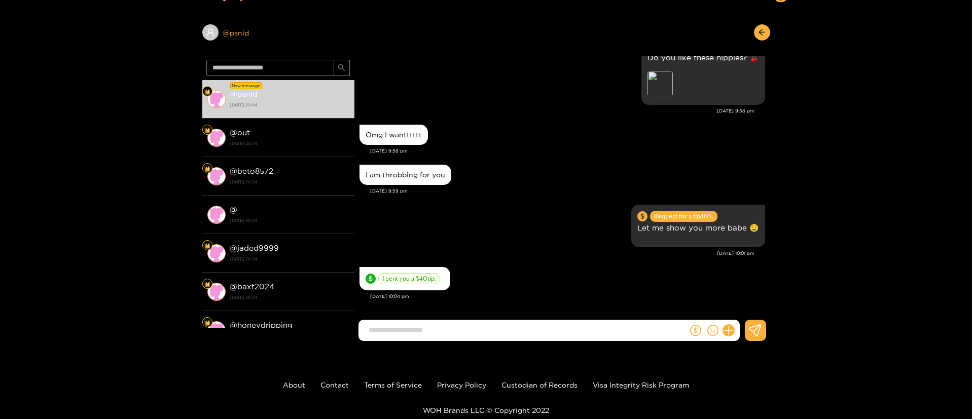
scroll to position [0, 0]
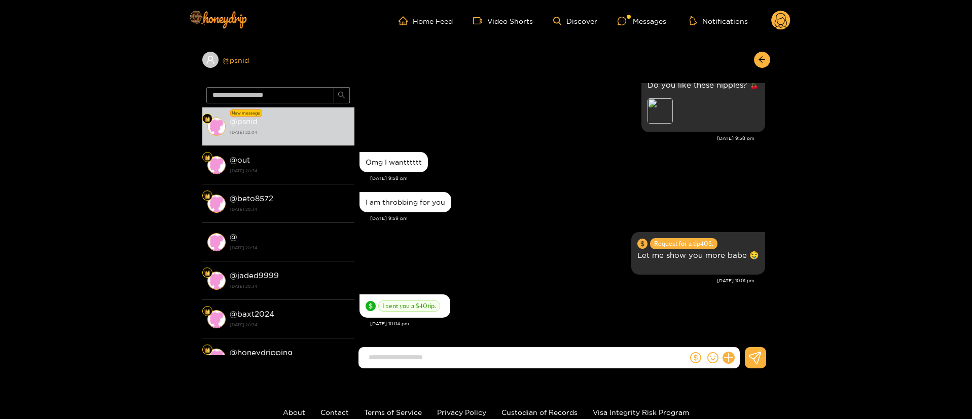
click at [249, 58] on div "@ psnid" at bounding box center [278, 60] width 152 height 16
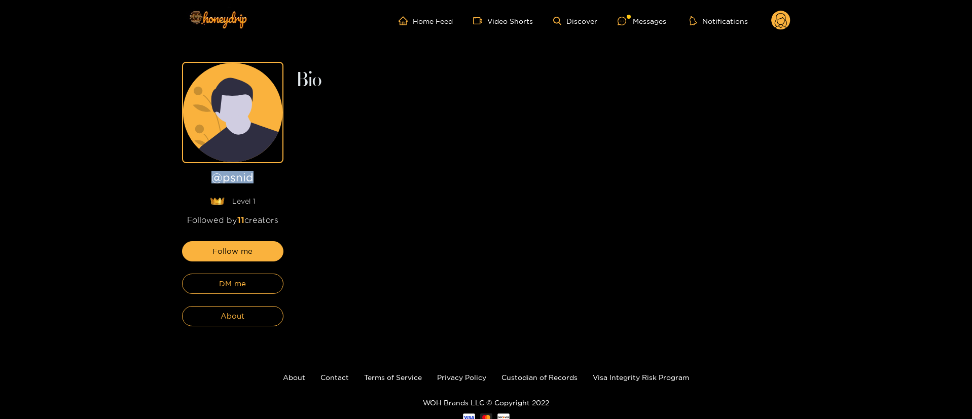
copy h1 "@ psnid"
drag, startPoint x: 263, startPoint y: 190, endPoint x: 277, endPoint y: 136, distance: 55.1
click at [188, 179] on div "@ psnid Level 1 Followed by 11 creators" at bounding box center [232, 198] width 101 height 55
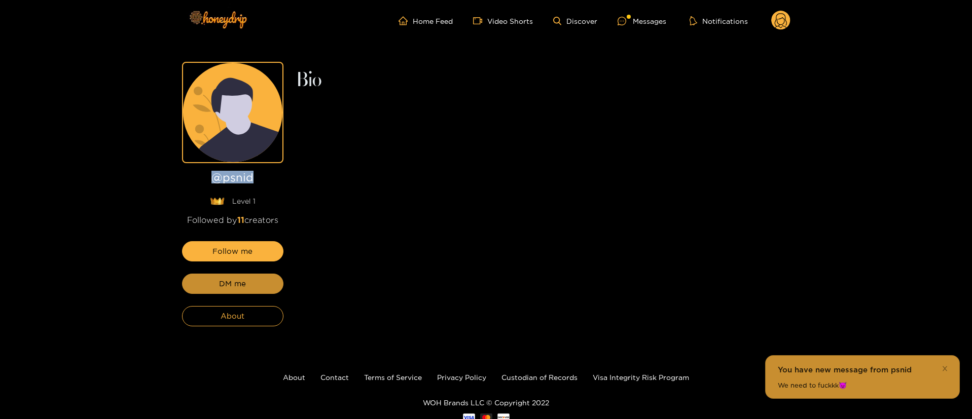
click at [268, 292] on button "DM me" at bounding box center [232, 284] width 101 height 20
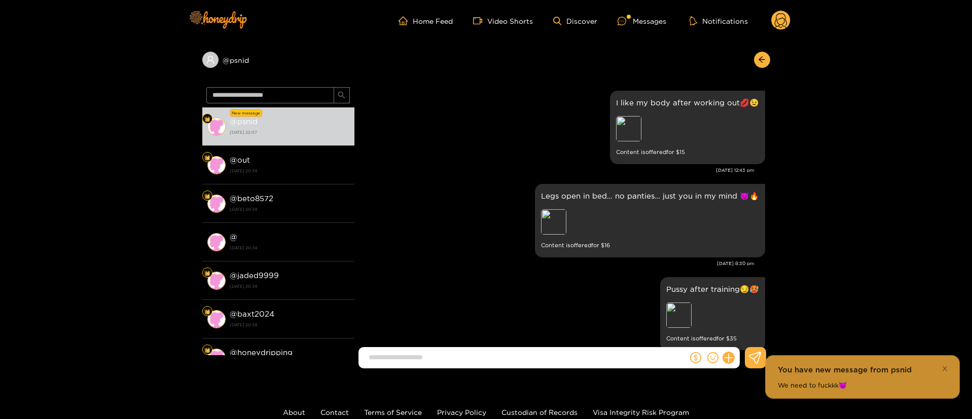
scroll to position [1494, 0]
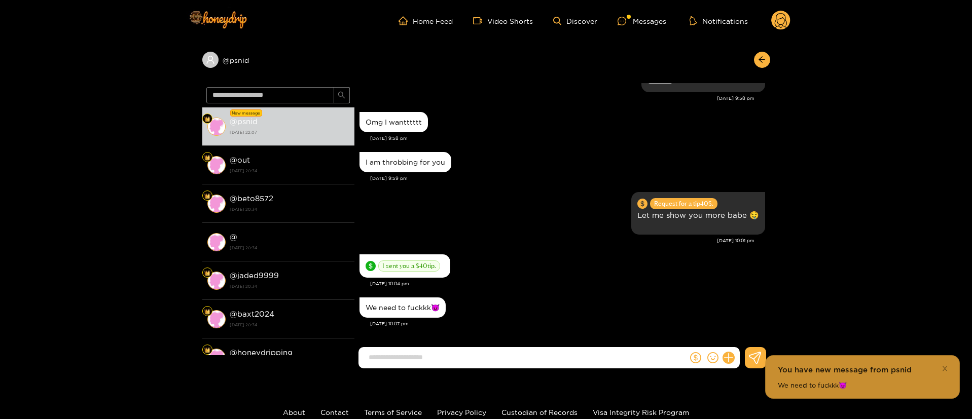
click at [568, 296] on div "We need to fuckkk😈" at bounding box center [561, 307] width 405 height 25
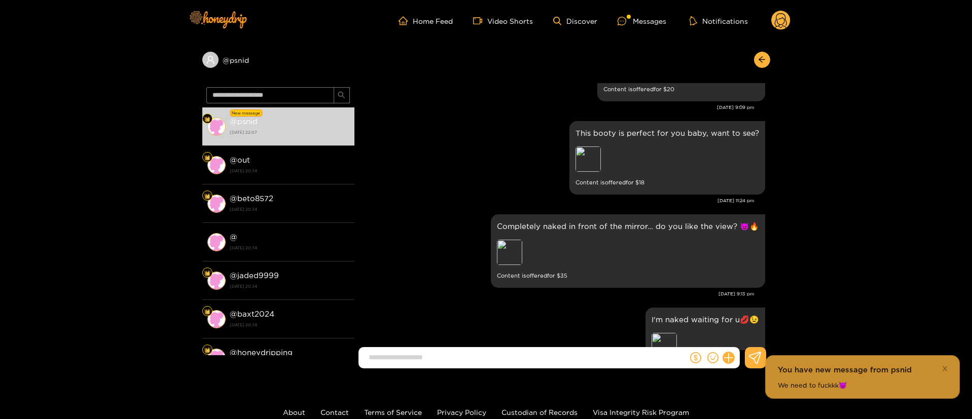
scroll to position [506, 0]
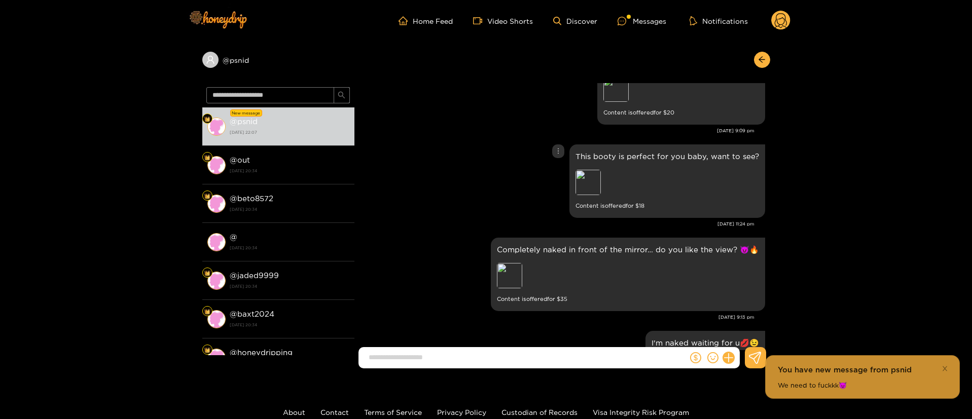
click at [521, 190] on div "This booty is perfect for you baby, want to see? Preview Content is offered for…" at bounding box center [561, 181] width 405 height 79
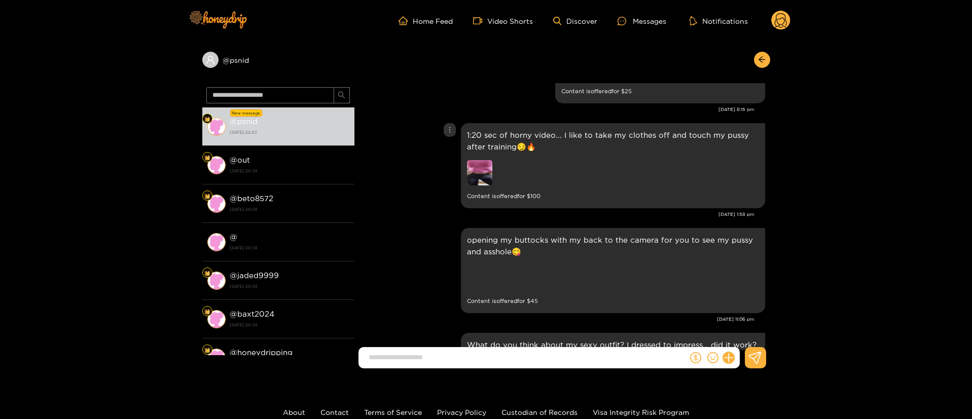
scroll to position [456, 0]
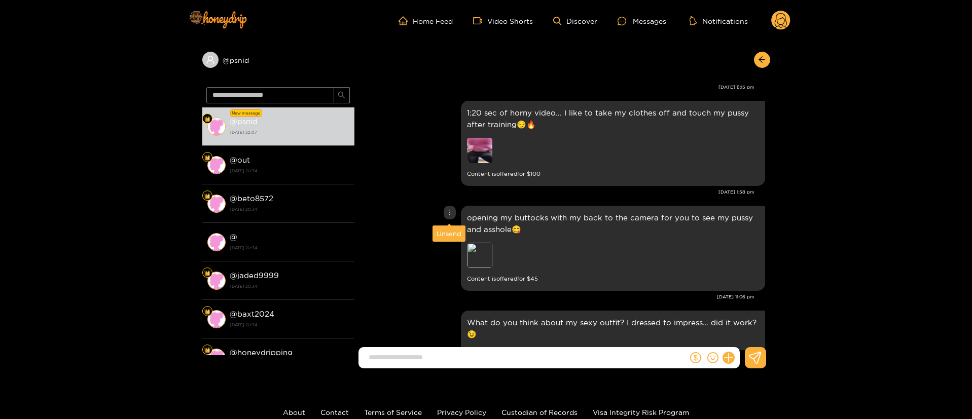
click at [452, 211] on icon "more" at bounding box center [449, 212] width 7 height 7
click at [444, 230] on div "Unsend" at bounding box center [448, 234] width 25 height 10
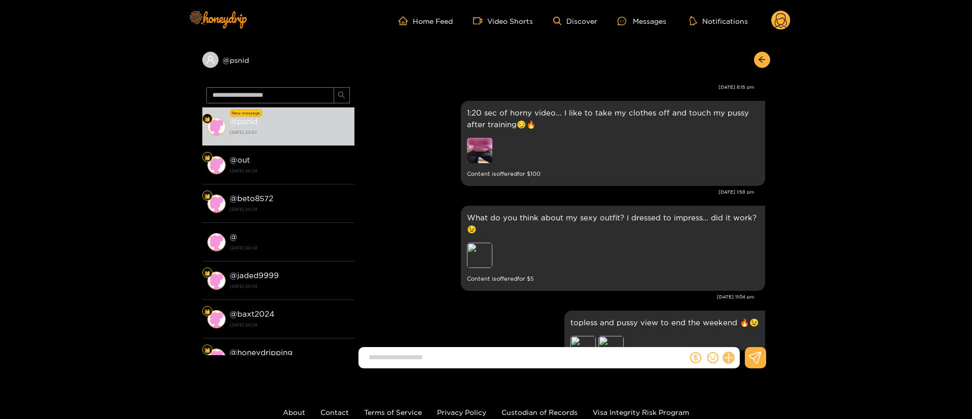
click at [729, 356] on icon at bounding box center [728, 358] width 12 height 12
click at [746, 337] on icon at bounding box center [747, 333] width 10 height 10
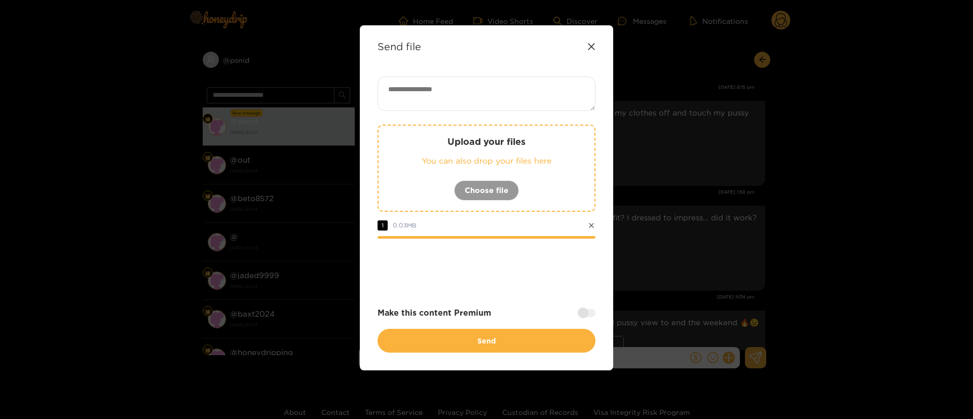
click at [486, 102] on textarea at bounding box center [487, 94] width 218 height 34
paste textarea "**"
type textarea "**********"
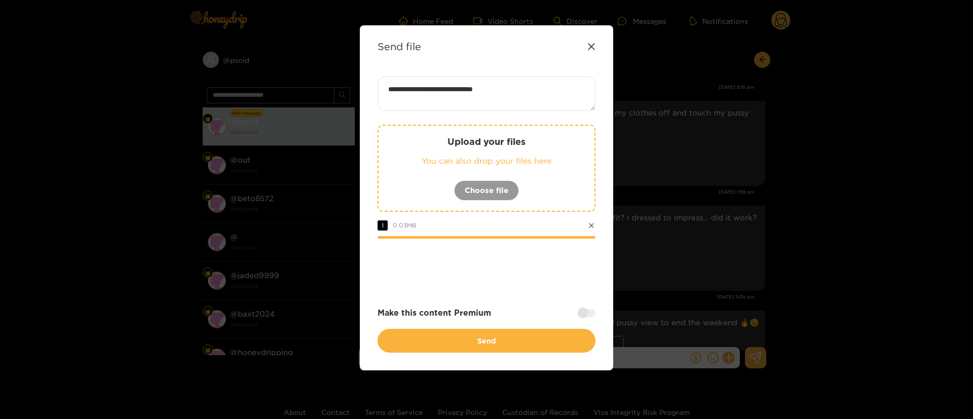
click at [517, 278] on div at bounding box center [487, 266] width 218 height 41
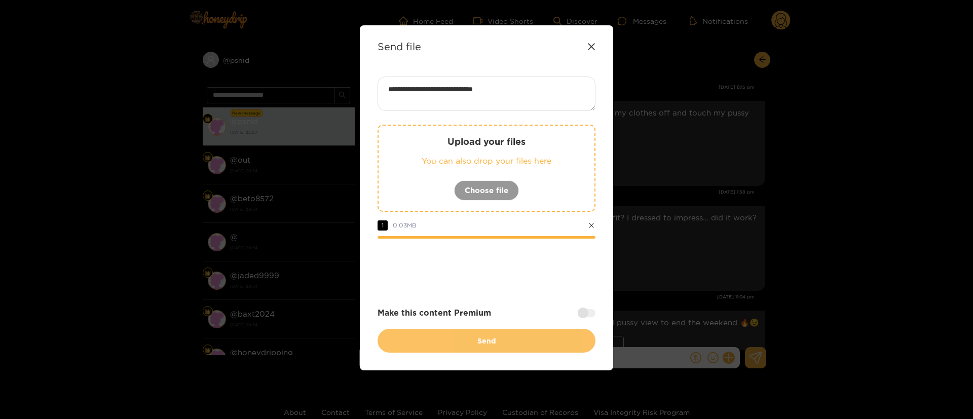
click at [527, 335] on button "Send" at bounding box center [487, 341] width 218 height 24
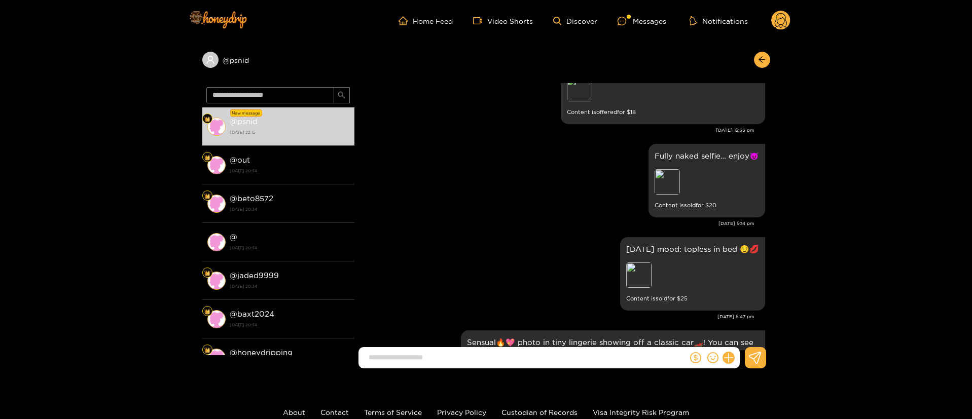
scroll to position [8519, 0]
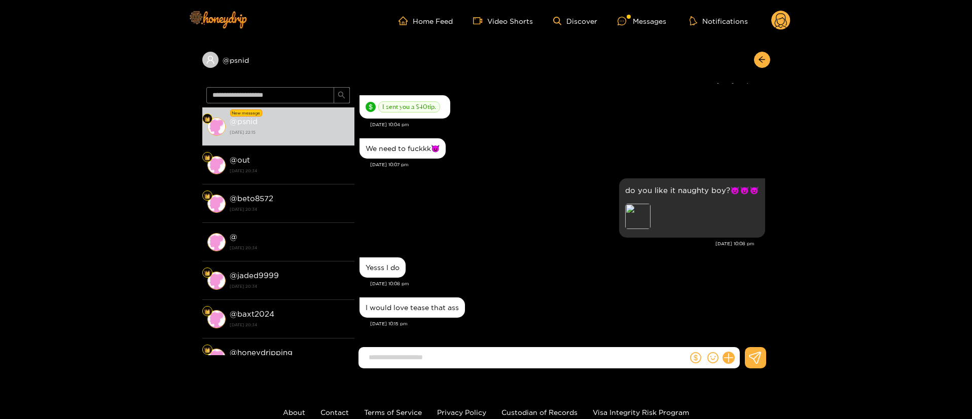
click at [612, 310] on div "I would love tease that ass" at bounding box center [561, 307] width 405 height 25
click at [587, 331] on div "I would love tease that ass Aug. 19, 10:15 pm" at bounding box center [561, 315] width 405 height 40
click at [542, 365] on input at bounding box center [525, 357] width 324 height 17
click at [625, 371] on div at bounding box center [562, 361] width 416 height 29
click at [614, 362] on input at bounding box center [525, 357] width 324 height 17
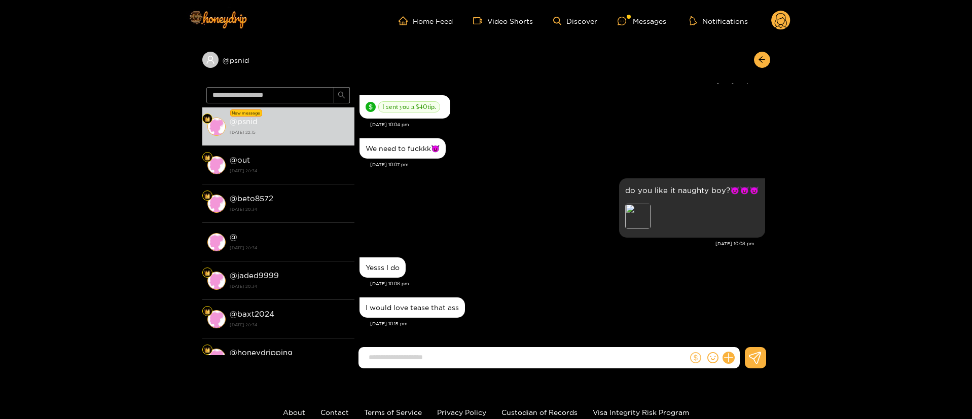
click at [696, 363] on button at bounding box center [695, 357] width 15 height 15
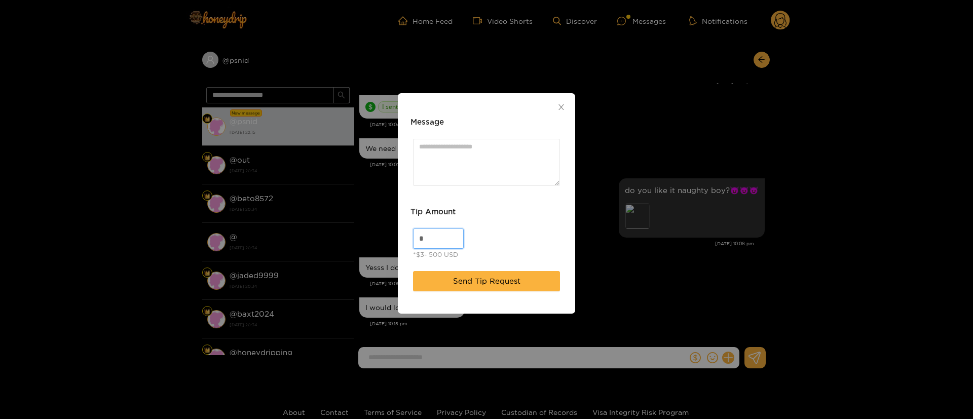
drag, startPoint x: 443, startPoint y: 239, endPoint x: 323, endPoint y: 240, distance: 120.6
click at [323, 240] on div "Message Tip Amount * *$3- 500 USD Send Tip Request" at bounding box center [486, 209] width 973 height 419
type input "**"
click at [510, 152] on textarea "Message" at bounding box center [486, 162] width 147 height 47
paste textarea "***"
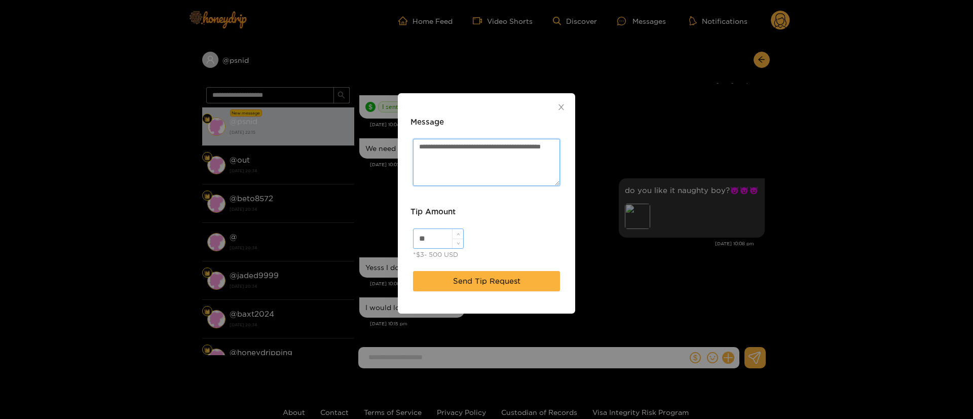
type textarea "**********"
drag, startPoint x: 437, startPoint y: 234, endPoint x: 363, endPoint y: 236, distance: 74.0
click at [363, 236] on div "**********" at bounding box center [486, 209] width 973 height 419
type input "**"
click at [480, 273] on button "Send Tip Request" at bounding box center [486, 281] width 147 height 20
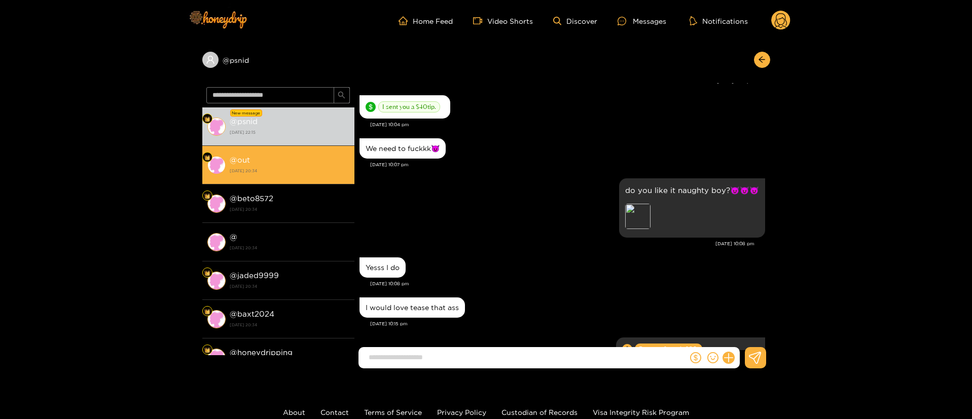
click at [312, 180] on li "@ out 19 August 2025 20:34" at bounding box center [278, 165] width 152 height 39
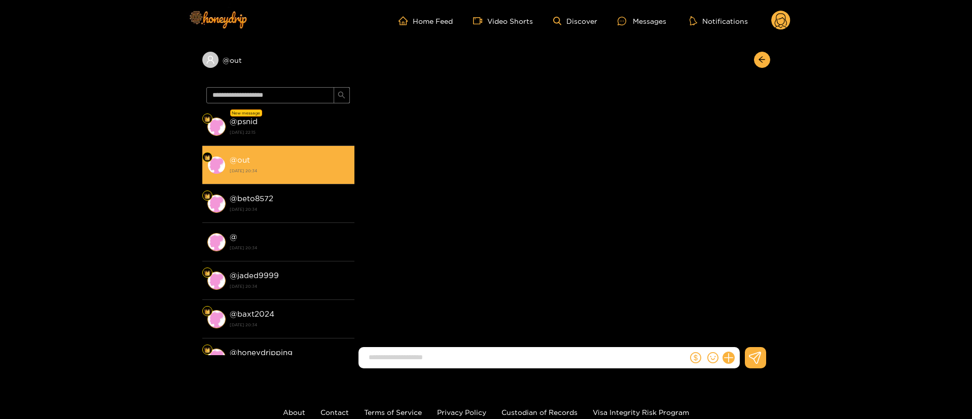
click at [315, 162] on div "@ out 19 August 2025 20:34" at bounding box center [290, 165] width 120 height 23
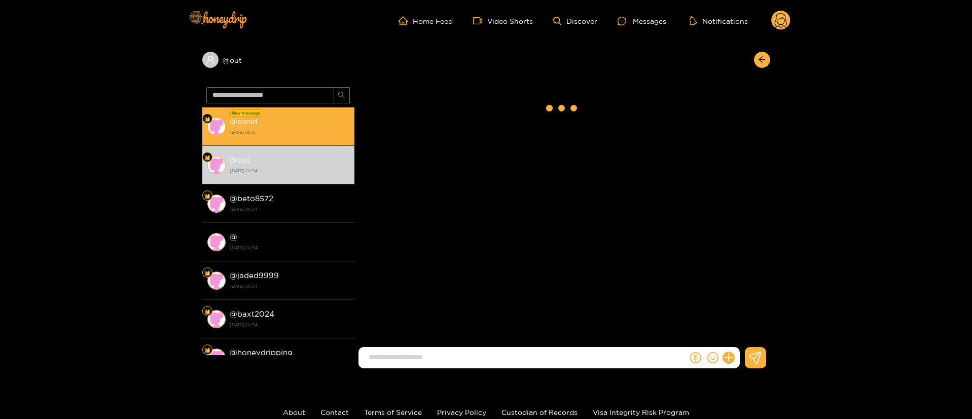
click at [310, 135] on strong "19 August 2025 22:15" at bounding box center [290, 132] width 120 height 9
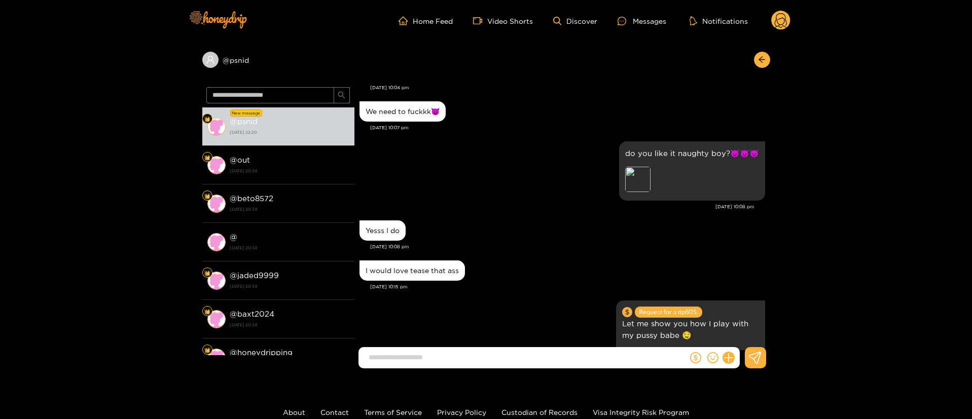
scroll to position [1354, 0]
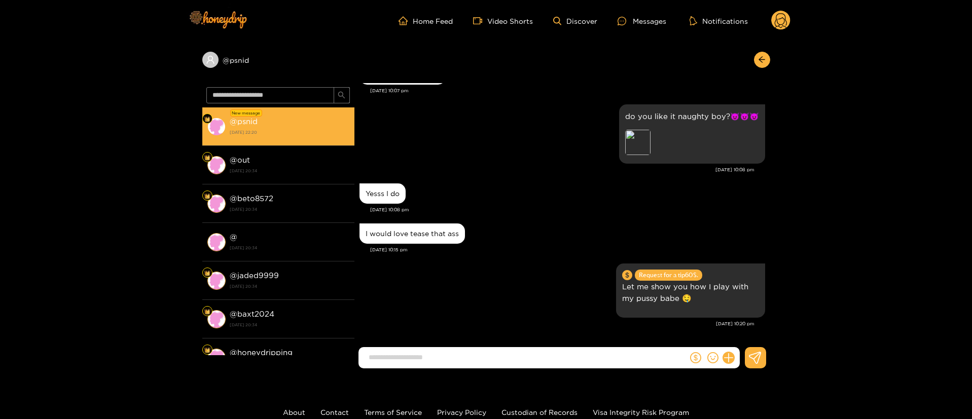
click at [317, 137] on div "@ psnid 19 August 2025 22:20" at bounding box center [290, 126] width 120 height 23
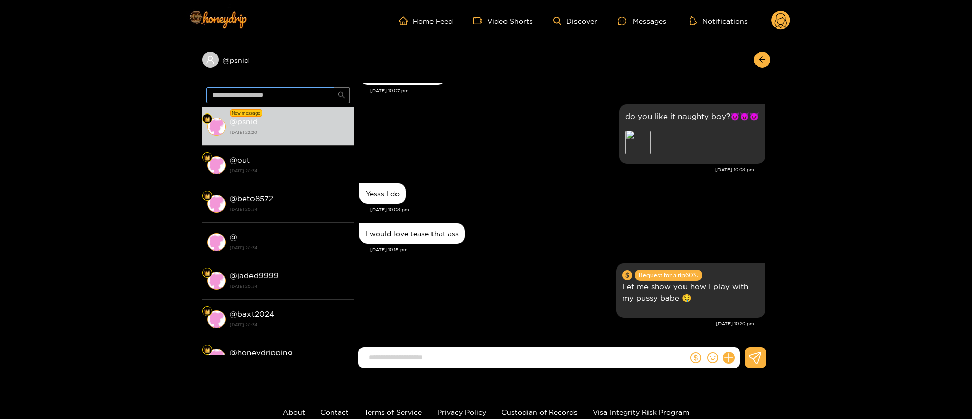
drag, startPoint x: 302, startPoint y: 175, endPoint x: 314, endPoint y: 103, distance: 73.6
click at [302, 164] on div "@ out 19 August 2025 20:34" at bounding box center [290, 165] width 120 height 23
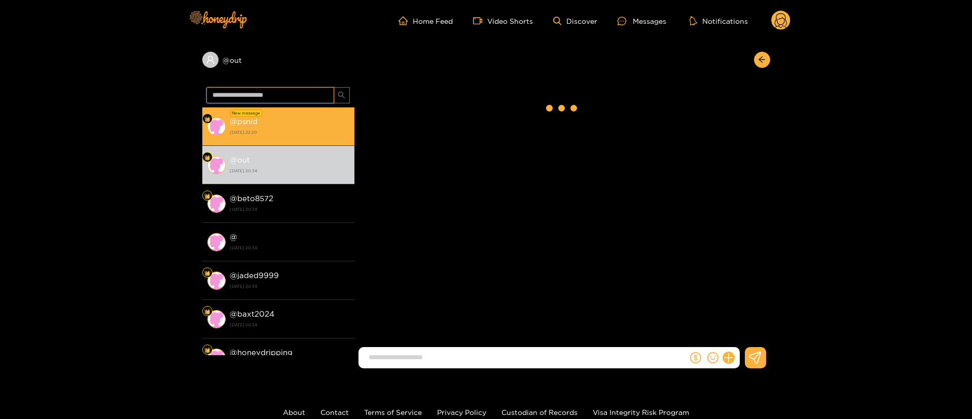
drag, startPoint x: 318, startPoint y: 106, endPoint x: 313, endPoint y: 117, distance: 12.2
click at [318, 112] on div "New message @ psnid 19 August 2025 22:20 @ out 19 August 2025 20:34 @ beto8572 …" at bounding box center [278, 229] width 152 height 293
click at [311, 121] on div "@ psnid 19 August 2025 22:20" at bounding box center [290, 126] width 120 height 23
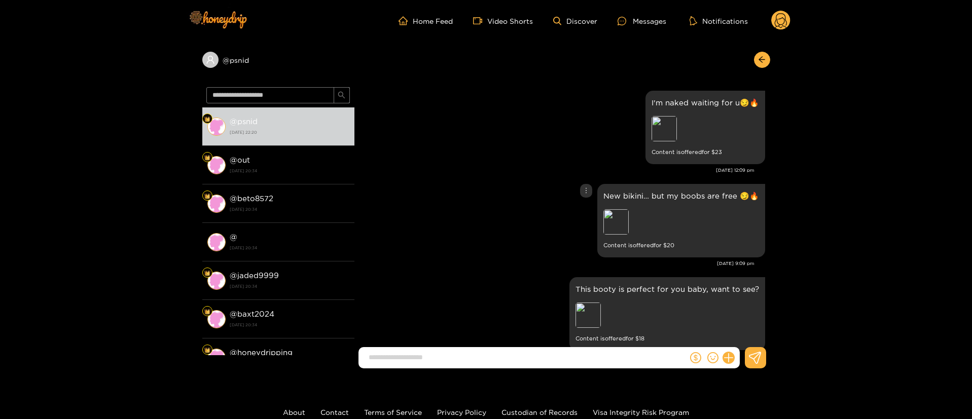
click at [513, 215] on div "New bikini… but my boobs are free 😏🔥 Preview Content is offered for $ 20" at bounding box center [561, 220] width 405 height 79
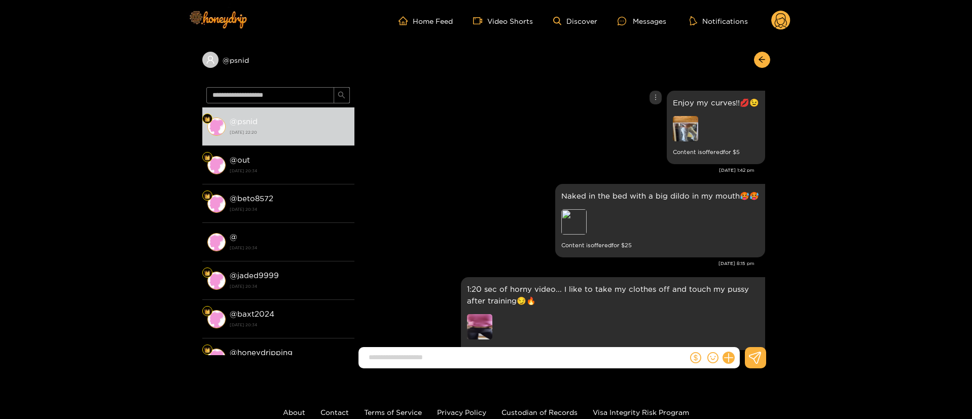
click at [450, 133] on div "Enjoy my curves!!💋😉 Content is offered for $ 5" at bounding box center [561, 127] width 405 height 79
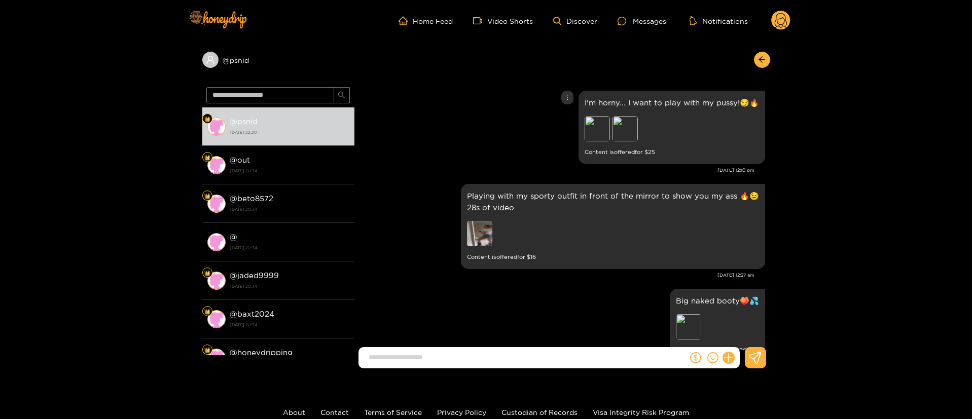
click at [410, 156] on div "I'm horny... I want to play with my pussy!😏🔥 Preview Preview Content is offered…" at bounding box center [561, 127] width 405 height 79
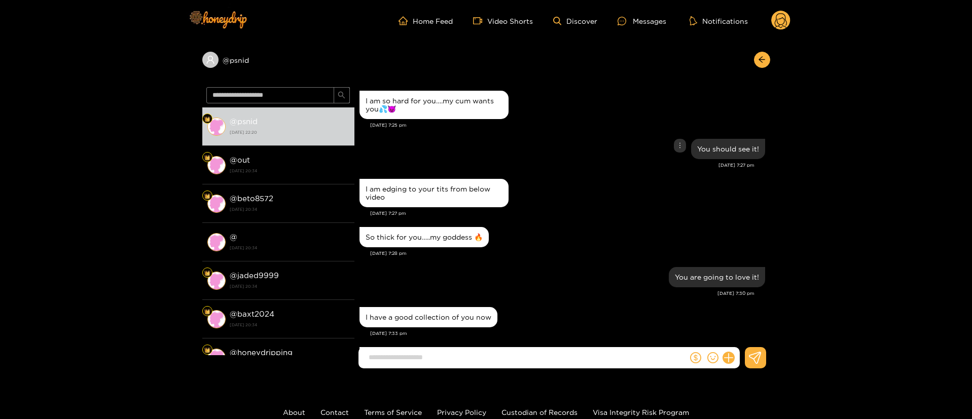
click at [571, 188] on div "I am edging to your tits from below video" at bounding box center [561, 192] width 405 height 33
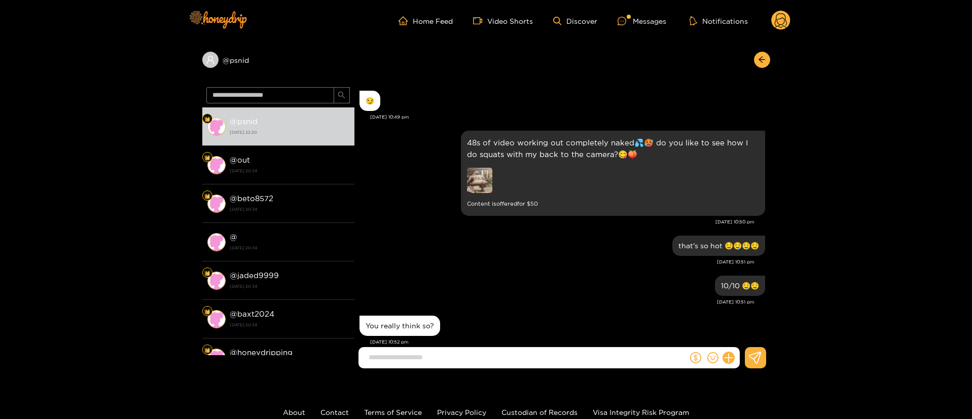
click at [494, 228] on div "48s of video working out completely naked💦🥵 do you like to see how I do squats …" at bounding box center [561, 180] width 405 height 105
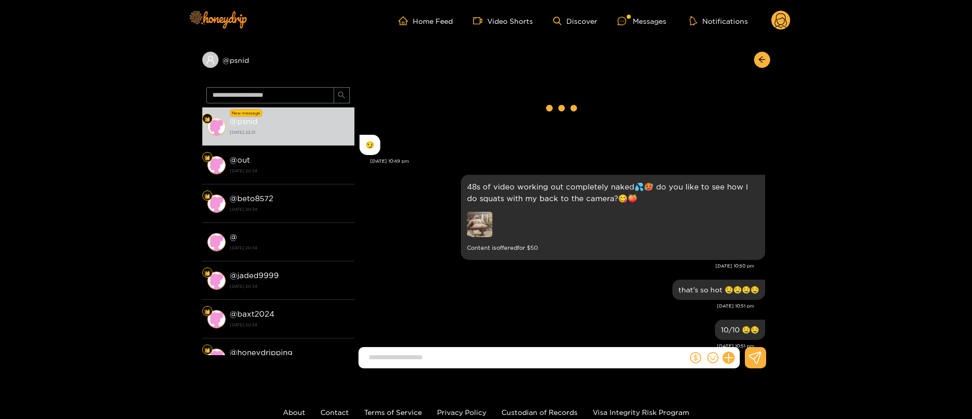
drag, startPoint x: 769, startPoint y: 94, endPoint x: 770, endPoint y: 101, distance: 7.7
click at [770, 94] on div "@ psnid New message @ psnid 19 August 2025 22:21 @ out 19 August 2025 20:34 @ b…" at bounding box center [486, 209] width 972 height 335
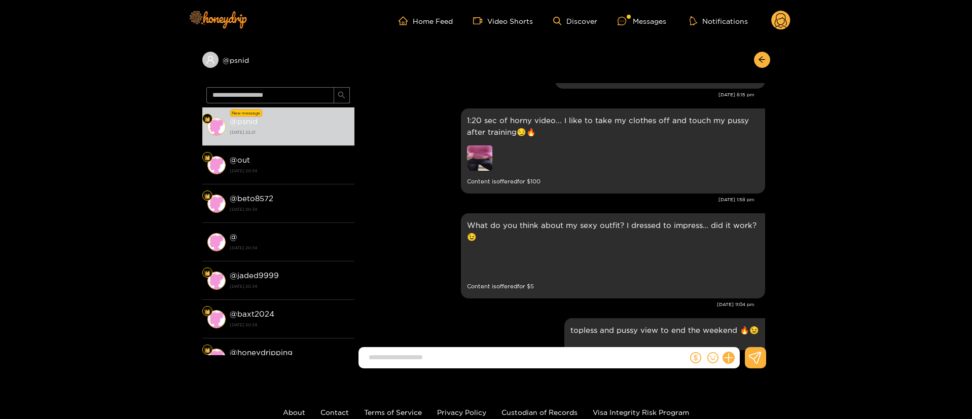
scroll to position [19524, 0]
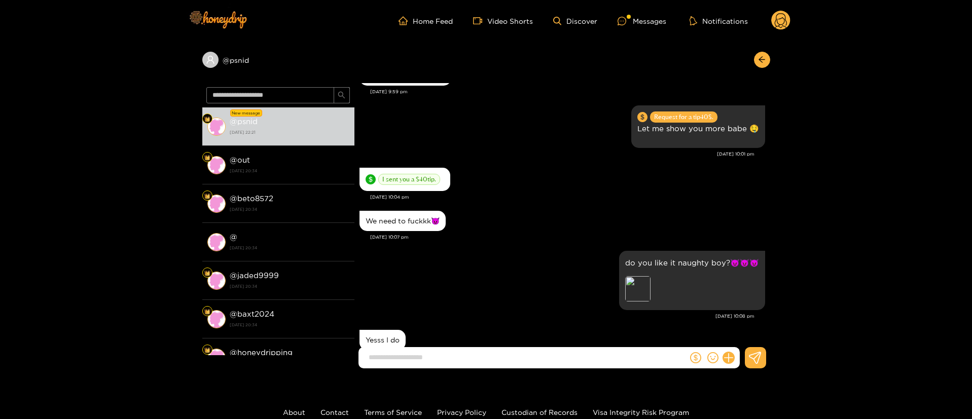
click at [512, 355] on input at bounding box center [525, 357] width 324 height 17
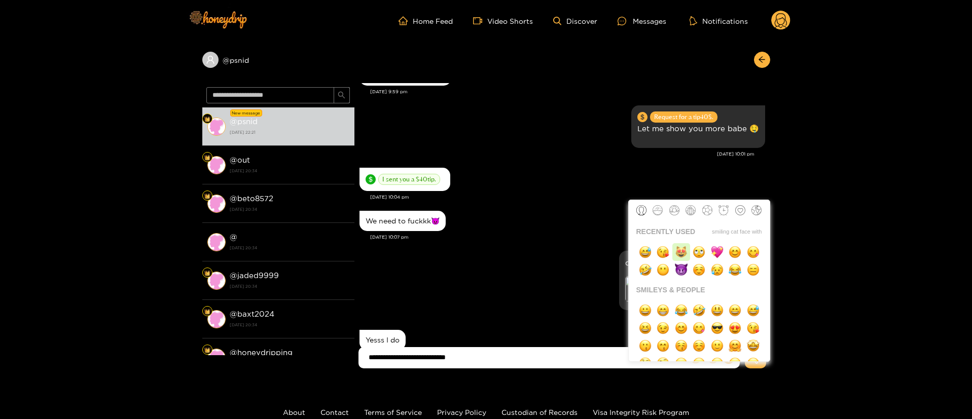
click at [675, 254] on img "button" at bounding box center [681, 252] width 13 height 13
type input "**********"
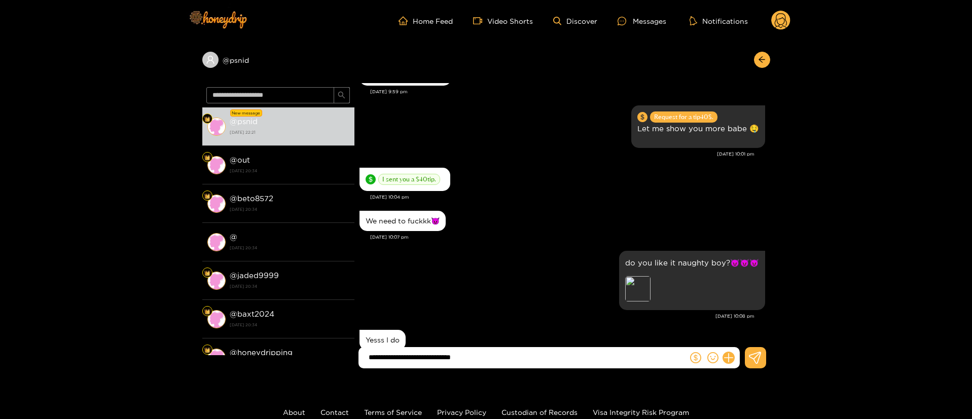
click at [539, 353] on input "**********" at bounding box center [525, 357] width 324 height 17
paste input "***"
paste input "**"
type input "**********"
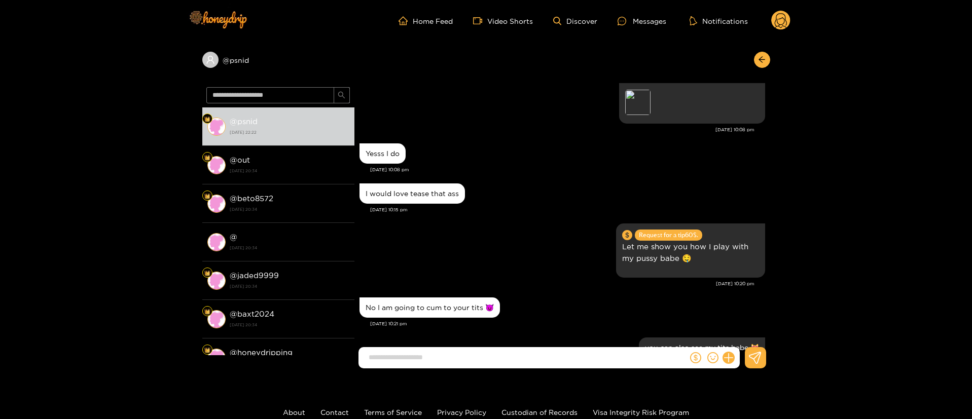
click at [504, 209] on div "Aug. 19, 10:15 pm" at bounding box center [567, 209] width 395 height 7
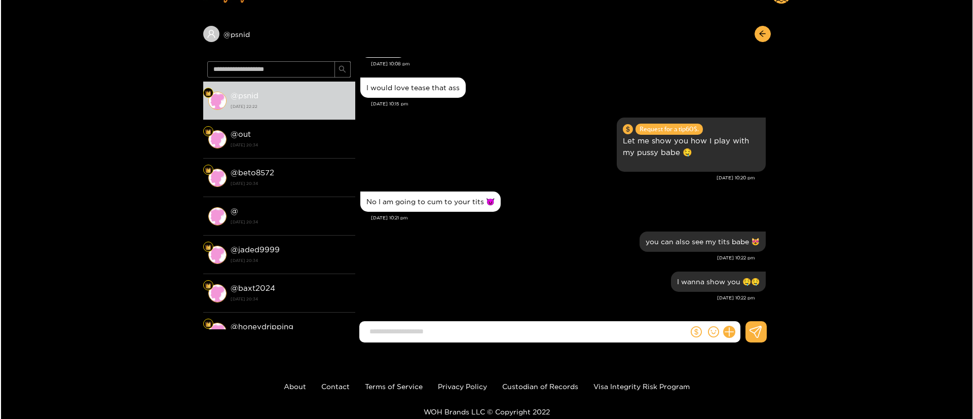
scroll to position [68, 0]
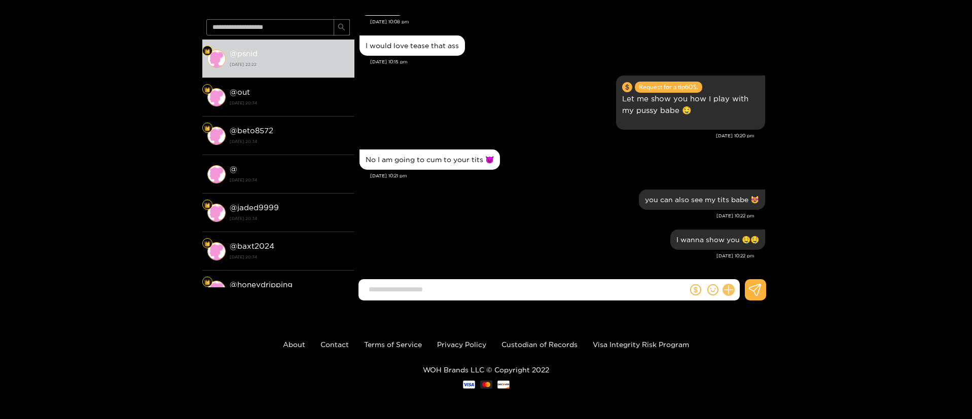
click at [729, 293] on icon at bounding box center [728, 290] width 12 height 12
drag, startPoint x: 749, startPoint y: 264, endPoint x: 753, endPoint y: 259, distance: 5.8
click at [753, 259] on button at bounding box center [746, 265] width 35 height 23
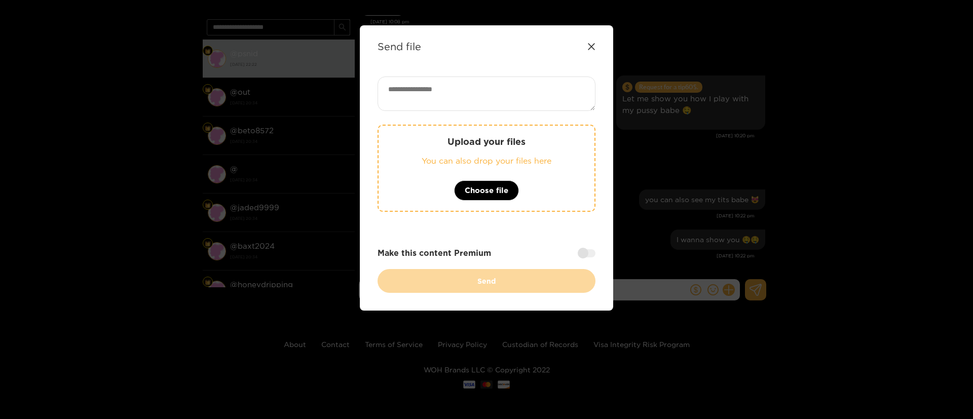
click at [589, 248] on div "Make this content Premium" at bounding box center [487, 253] width 218 height 12
click at [589, 256] on div at bounding box center [587, 253] width 18 height 8
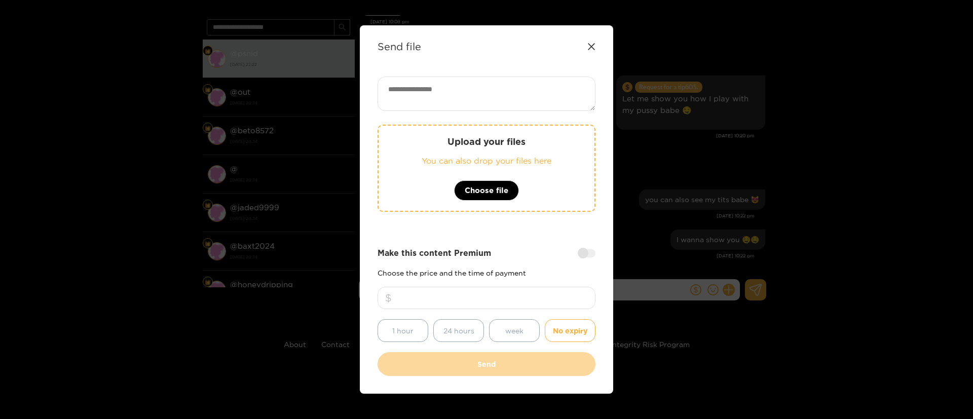
click at [514, 319] on div at bounding box center [487, 303] width 218 height 32
click at [515, 306] on input "number" at bounding box center [487, 298] width 218 height 22
type input "**"
click at [479, 95] on textarea at bounding box center [487, 94] width 218 height 34
drag, startPoint x: 565, startPoint y: 98, endPoint x: 478, endPoint y: 92, distance: 87.4
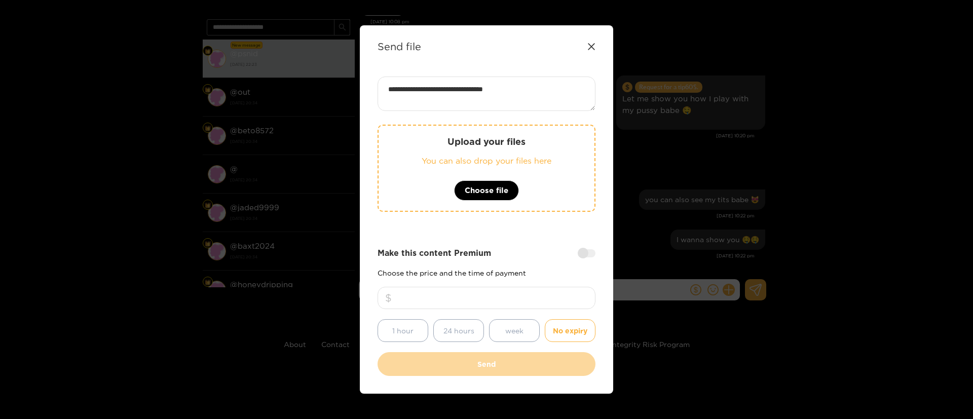
click at [483, 98] on textarea "**********" at bounding box center [487, 94] width 218 height 34
paste textarea "**********"
click at [468, 97] on textarea "**********" at bounding box center [487, 94] width 218 height 34
paste textarea "**"
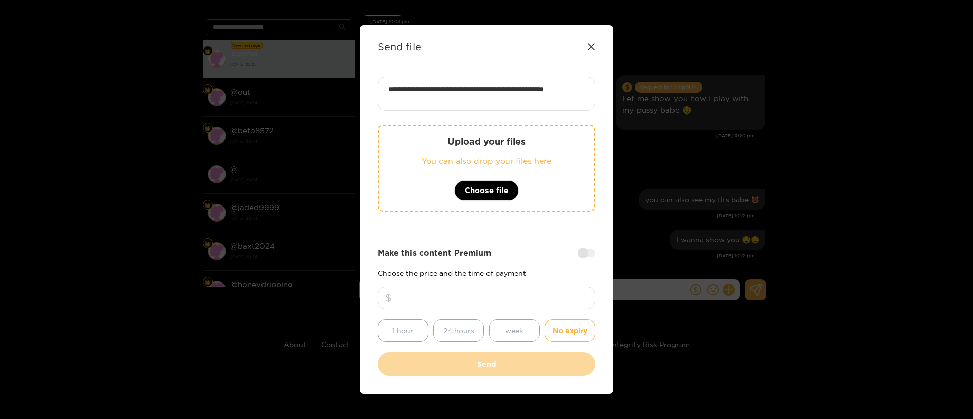
paste textarea "**"
type textarea "**********"
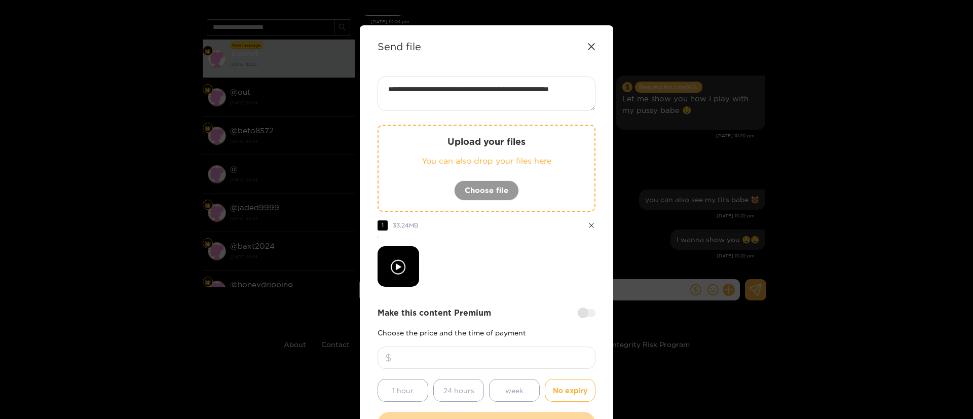
click at [513, 254] on div at bounding box center [487, 266] width 218 height 41
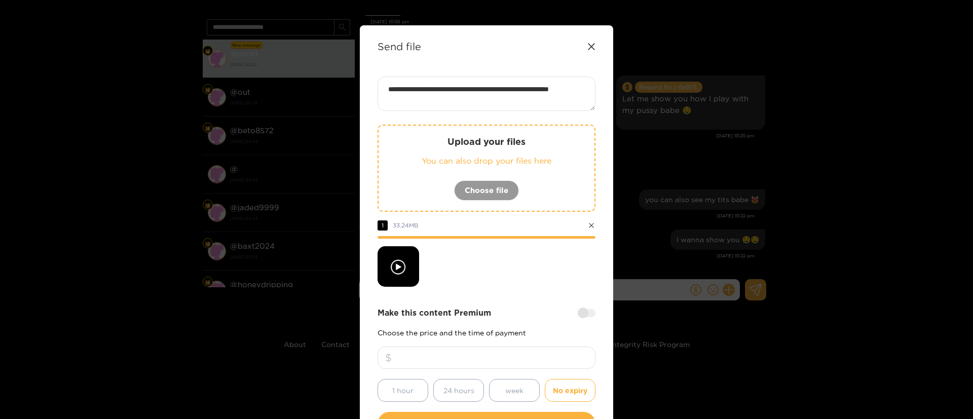
click at [504, 302] on div "**********" at bounding box center [487, 256] width 218 height 359
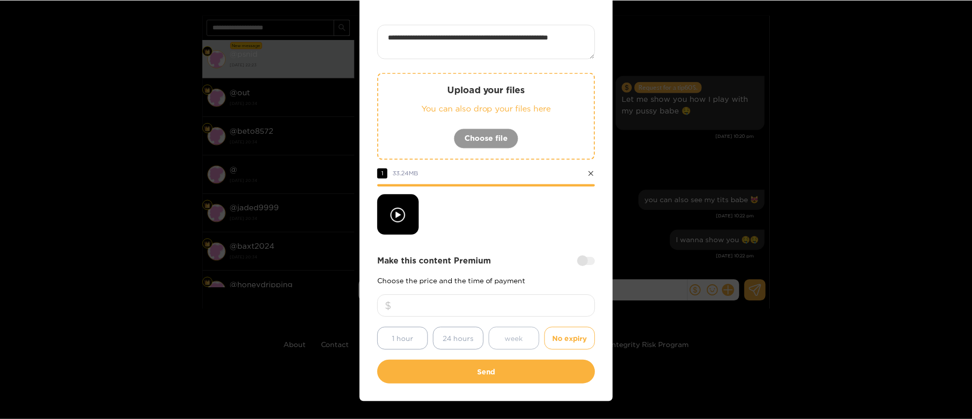
scroll to position [75, 0]
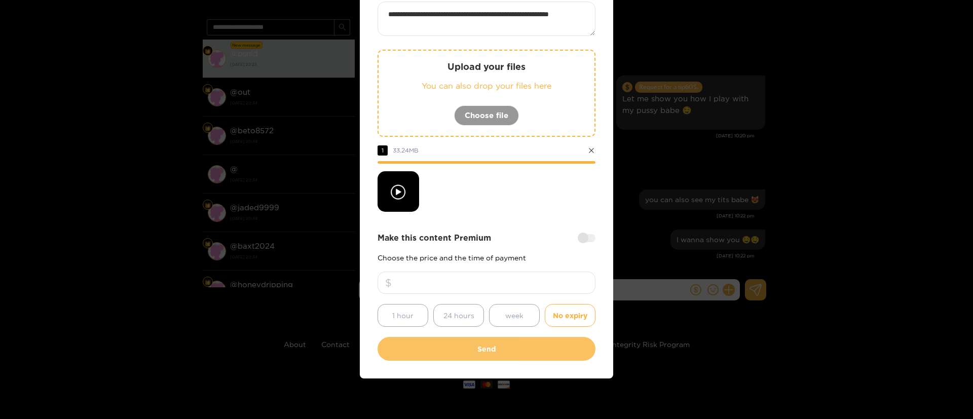
click at [495, 346] on button "Send" at bounding box center [487, 349] width 218 height 24
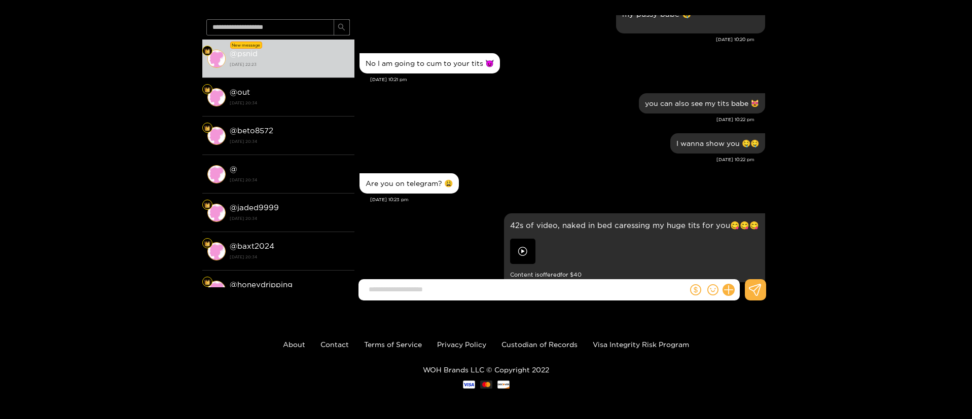
scroll to position [19924, 0]
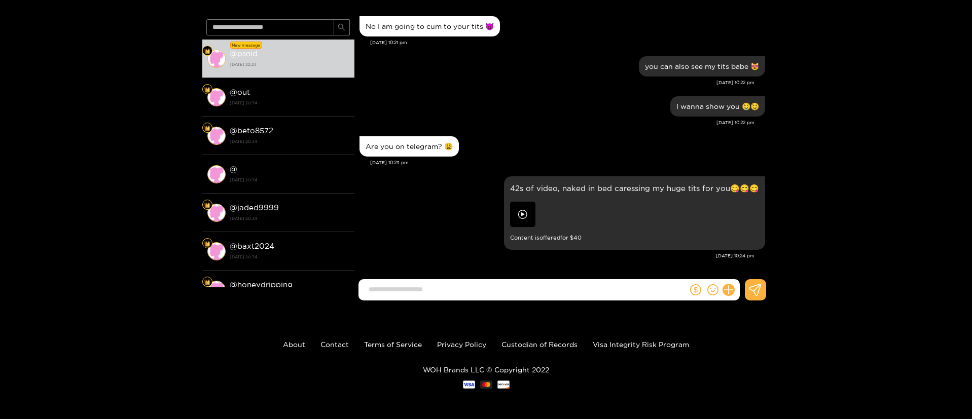
click at [563, 127] on div "I wanna show you 🤤🤤 Aug. 19, 10:22 pm" at bounding box center [561, 114] width 405 height 40
click at [505, 282] on input at bounding box center [525, 289] width 324 height 17
click at [506, 284] on input at bounding box center [525, 289] width 324 height 17
click at [861, 185] on div "@ psnid New message @ psnid 19 August 2025 22:23 @ out 19 August 2025 20:34 @ b…" at bounding box center [486, 141] width 972 height 335
click at [589, 114] on div "I wanna show you 🤤🤤" at bounding box center [561, 106] width 405 height 25
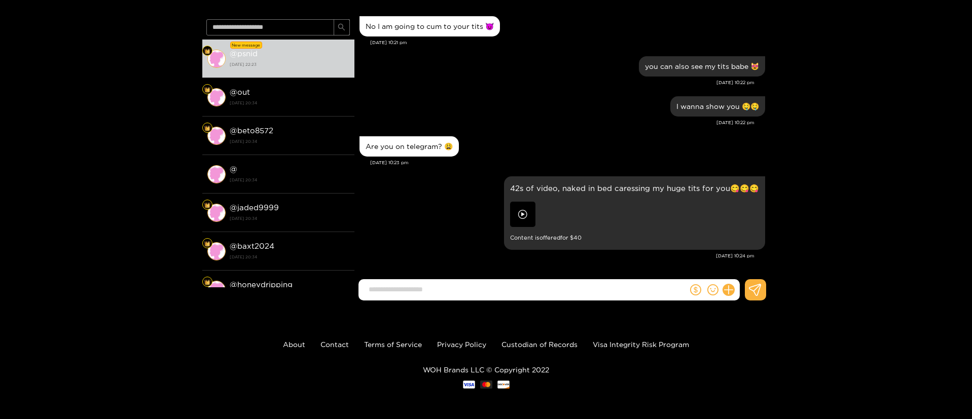
click at [537, 295] on input at bounding box center [525, 289] width 324 height 17
type input "*"
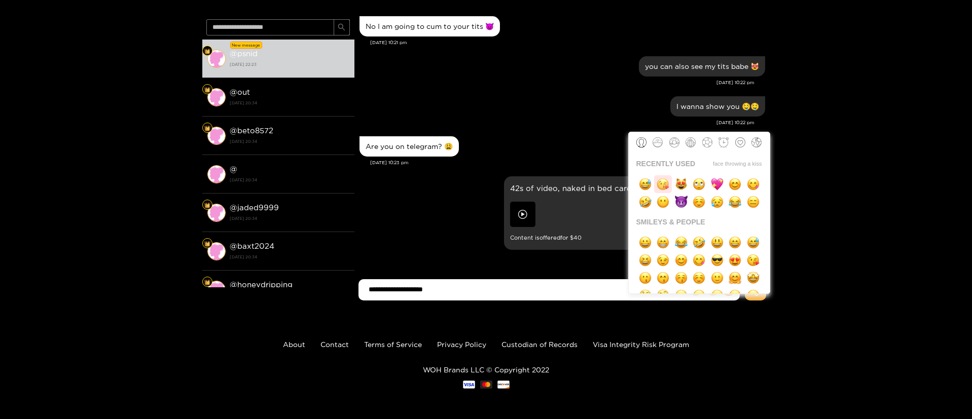
click at [663, 184] on img "button" at bounding box center [662, 184] width 13 height 13
type input "**********"
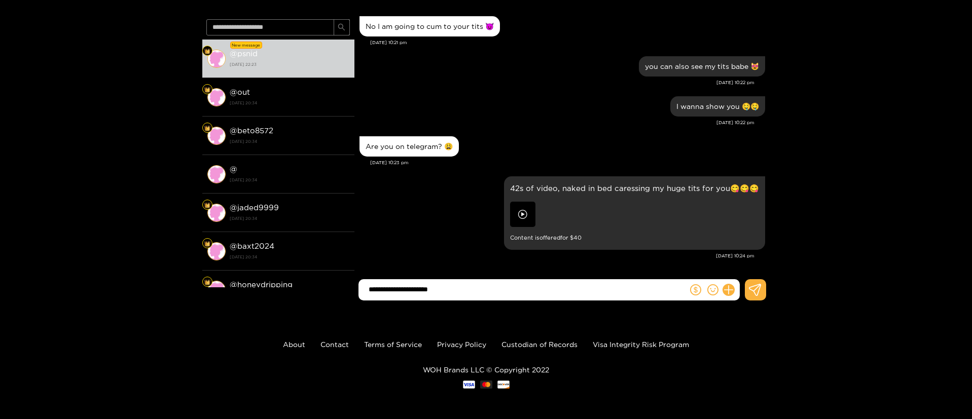
click at [477, 295] on input "**********" at bounding box center [525, 289] width 324 height 17
click at [510, 168] on div "Are you on telegram? 😩 Aug. 19, 10:23 pm" at bounding box center [561, 154] width 405 height 40
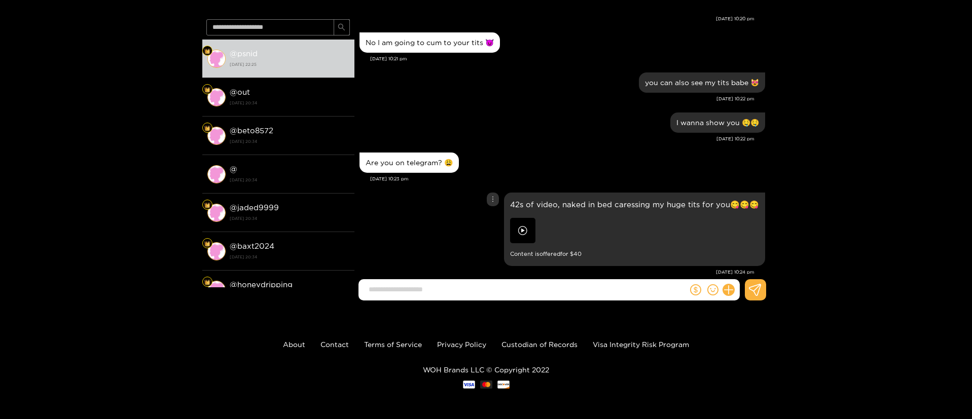
scroll to position [19888, 0]
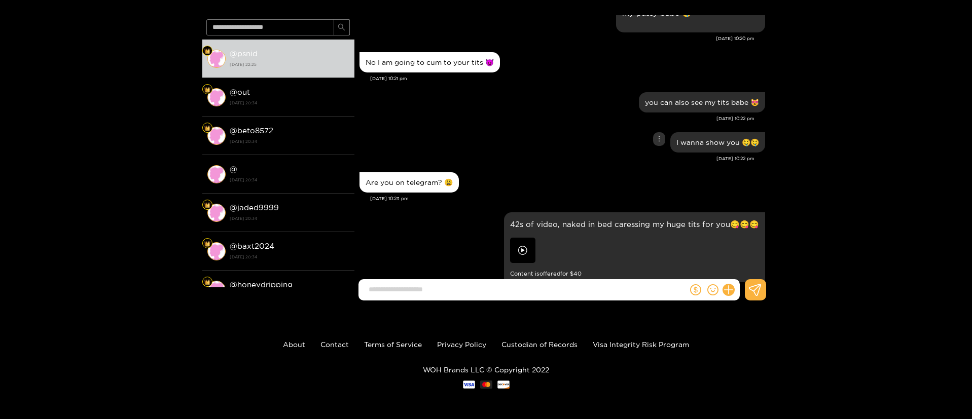
drag, startPoint x: 579, startPoint y: 136, endPoint x: 631, endPoint y: 106, distance: 60.4
click at [581, 136] on div "I wanna show you 🤤🤤" at bounding box center [561, 142] width 405 height 25
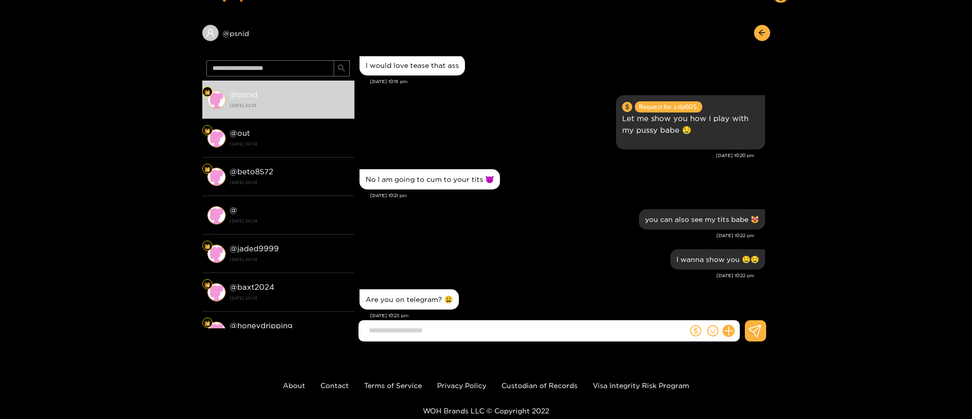
scroll to position [0, 0]
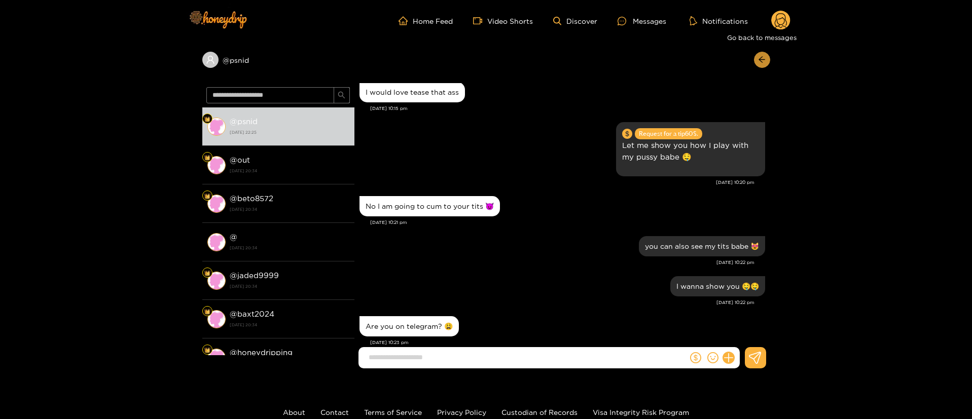
click at [759, 61] on icon "arrow-left" at bounding box center [762, 60] width 8 height 8
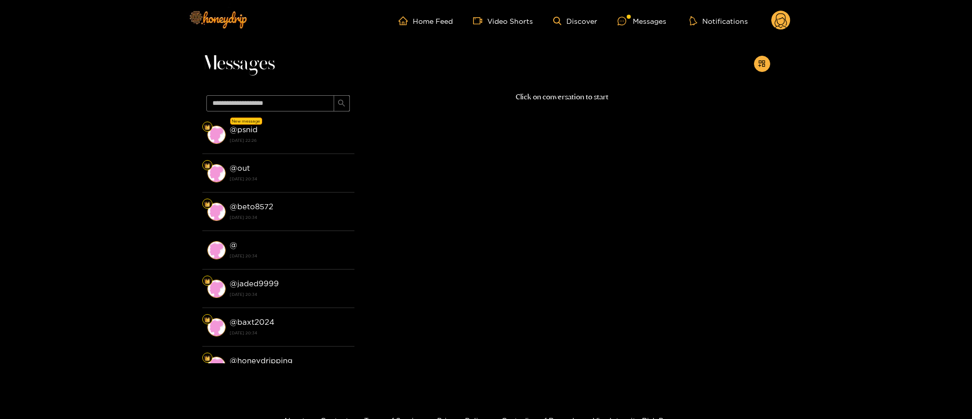
click at [778, 21] on circle at bounding box center [780, 20] width 19 height 19
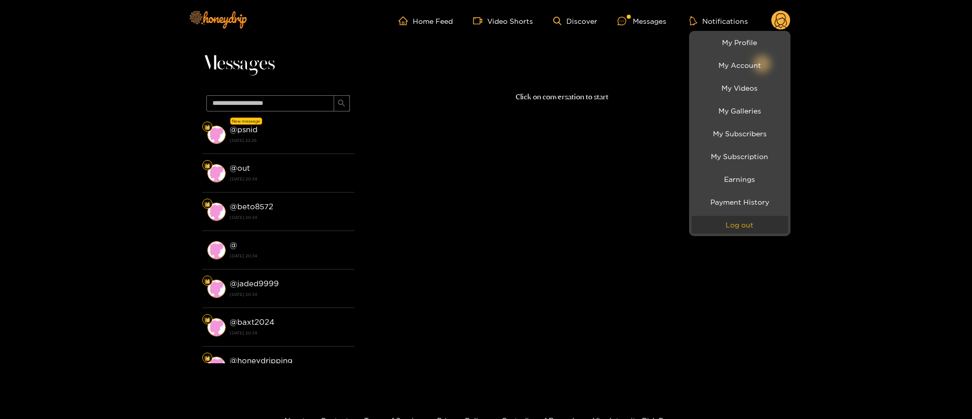
click at [746, 226] on button "Log out" at bounding box center [739, 225] width 96 height 18
